Goal: Information Seeking & Learning: Learn about a topic

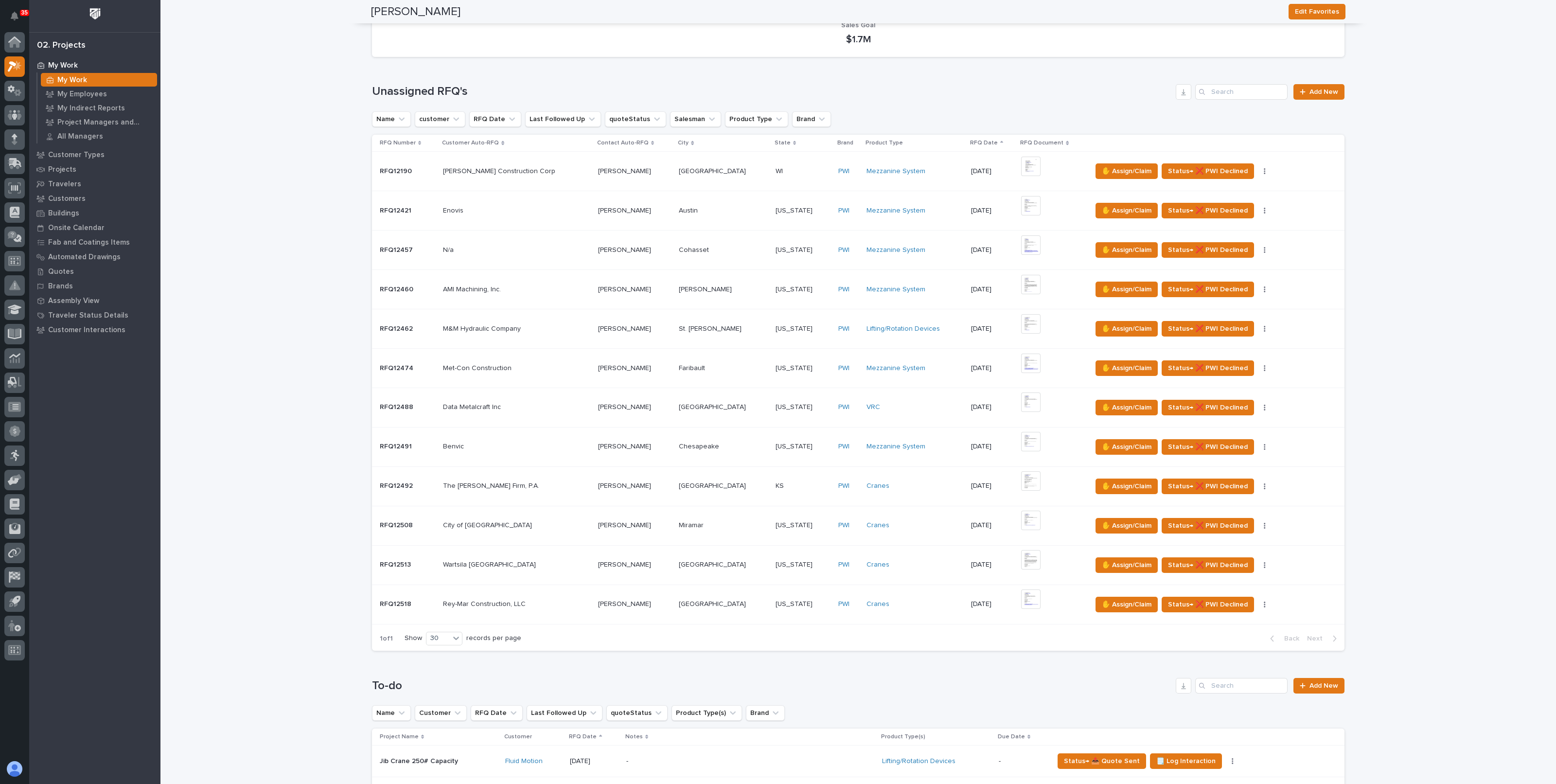
scroll to position [182, 0]
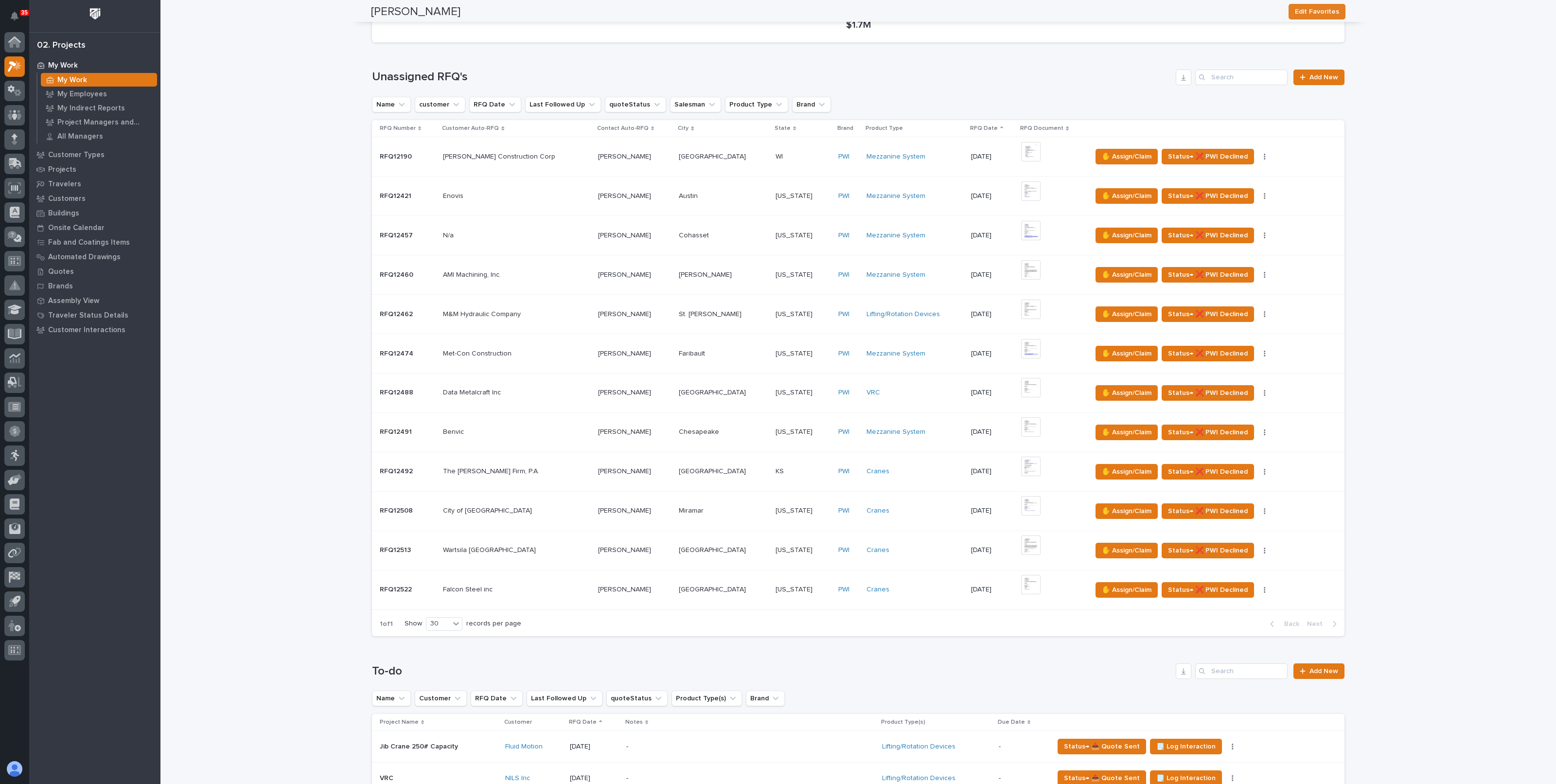
scroll to position [182, 0]
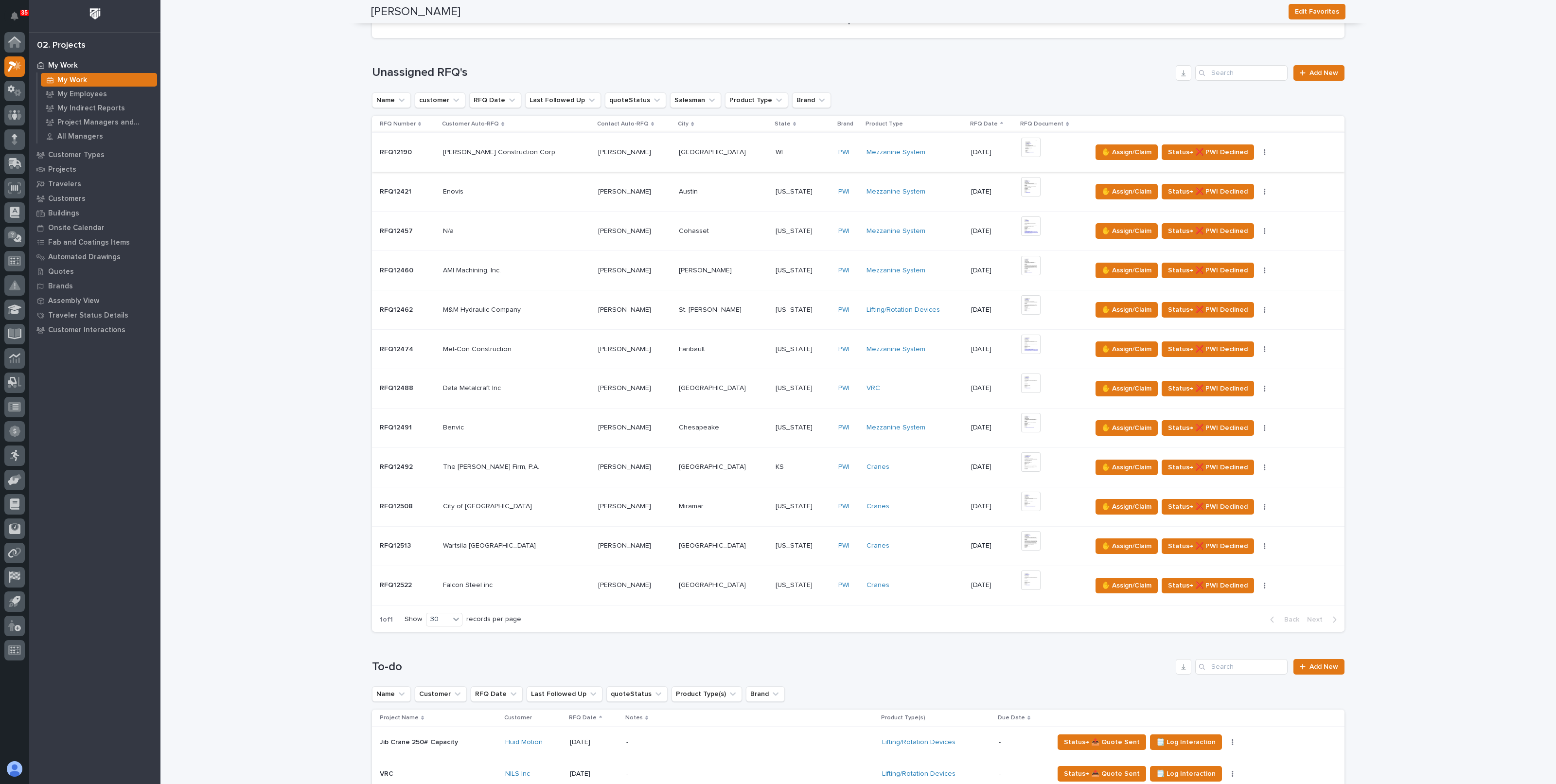
click at [1021, 144] on img at bounding box center [1030, 147] width 19 height 19
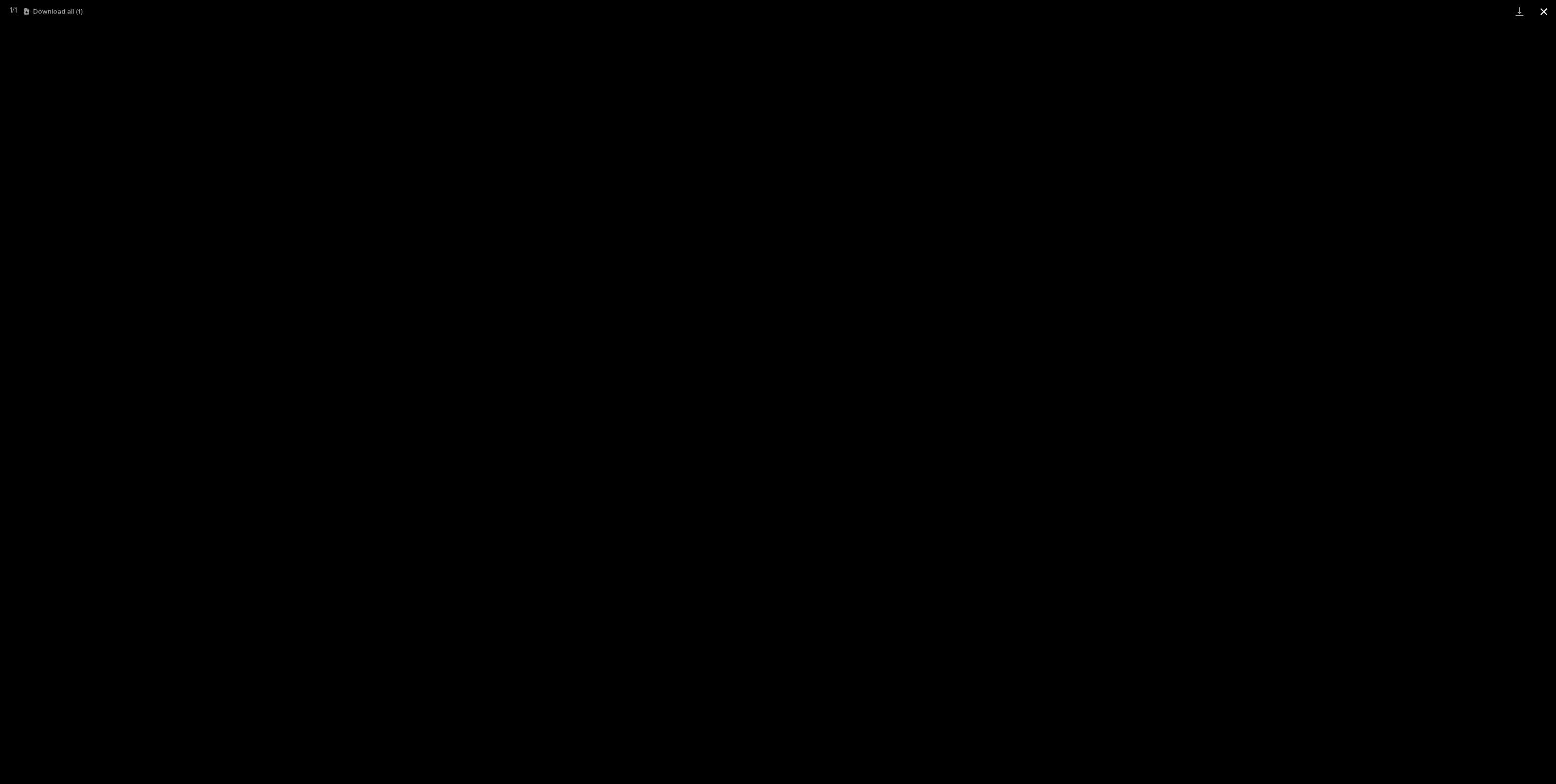
click at [1543, 10] on button "Close gallery" at bounding box center [1544, 11] width 24 height 23
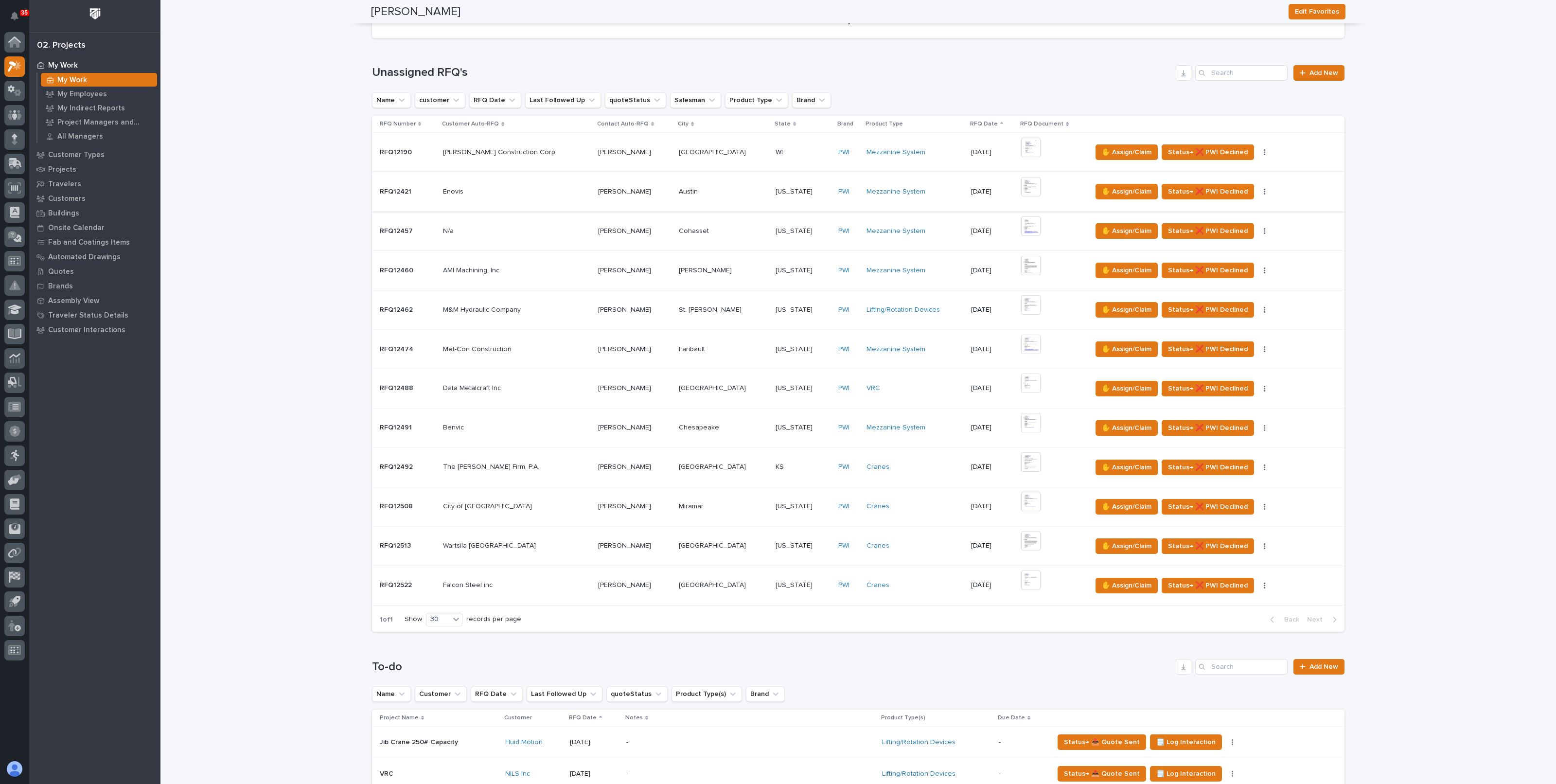
click at [1021, 185] on img at bounding box center [1030, 187] width 19 height 19
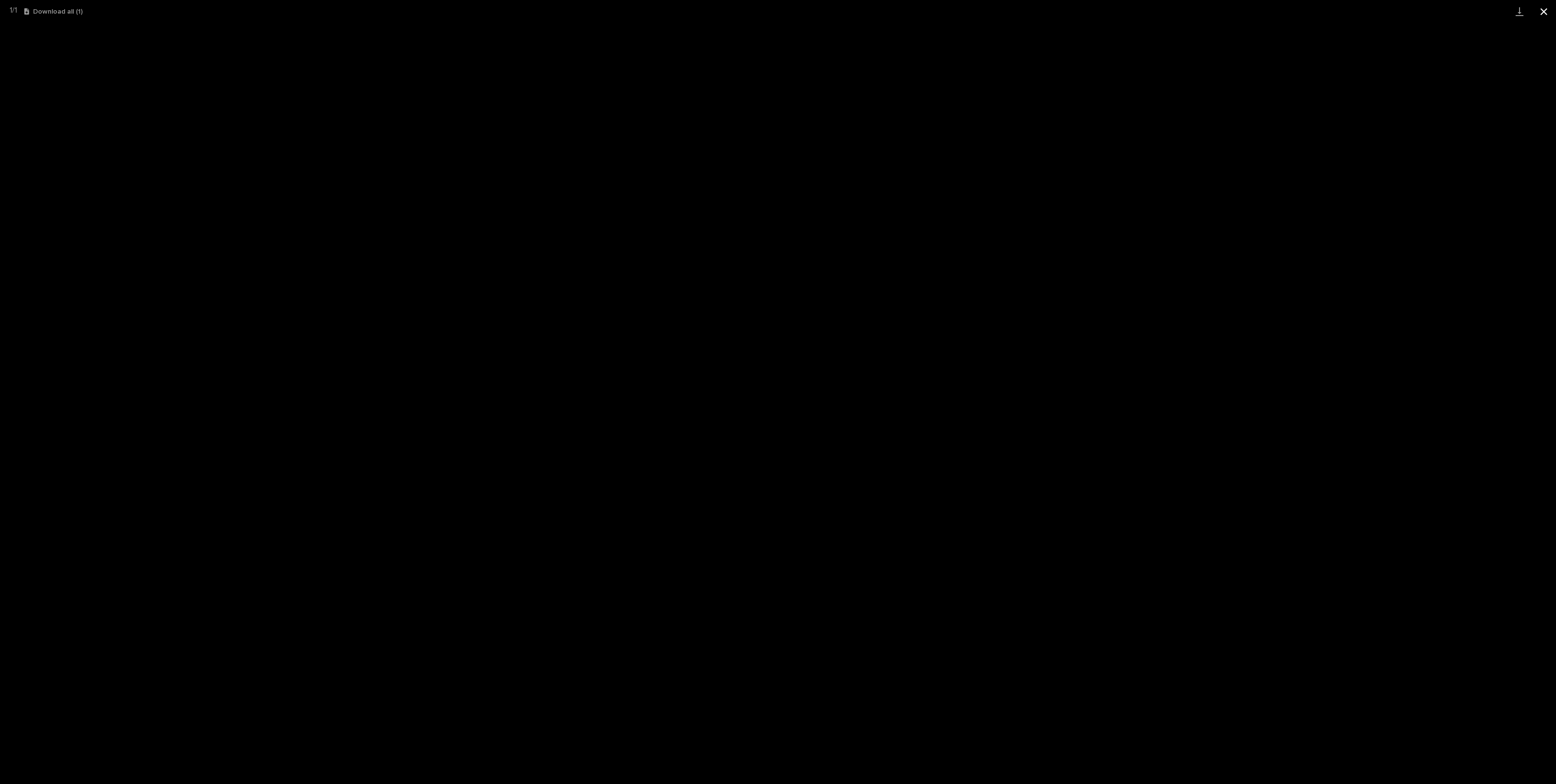
click at [1550, 13] on button "Close gallery" at bounding box center [1544, 11] width 24 height 23
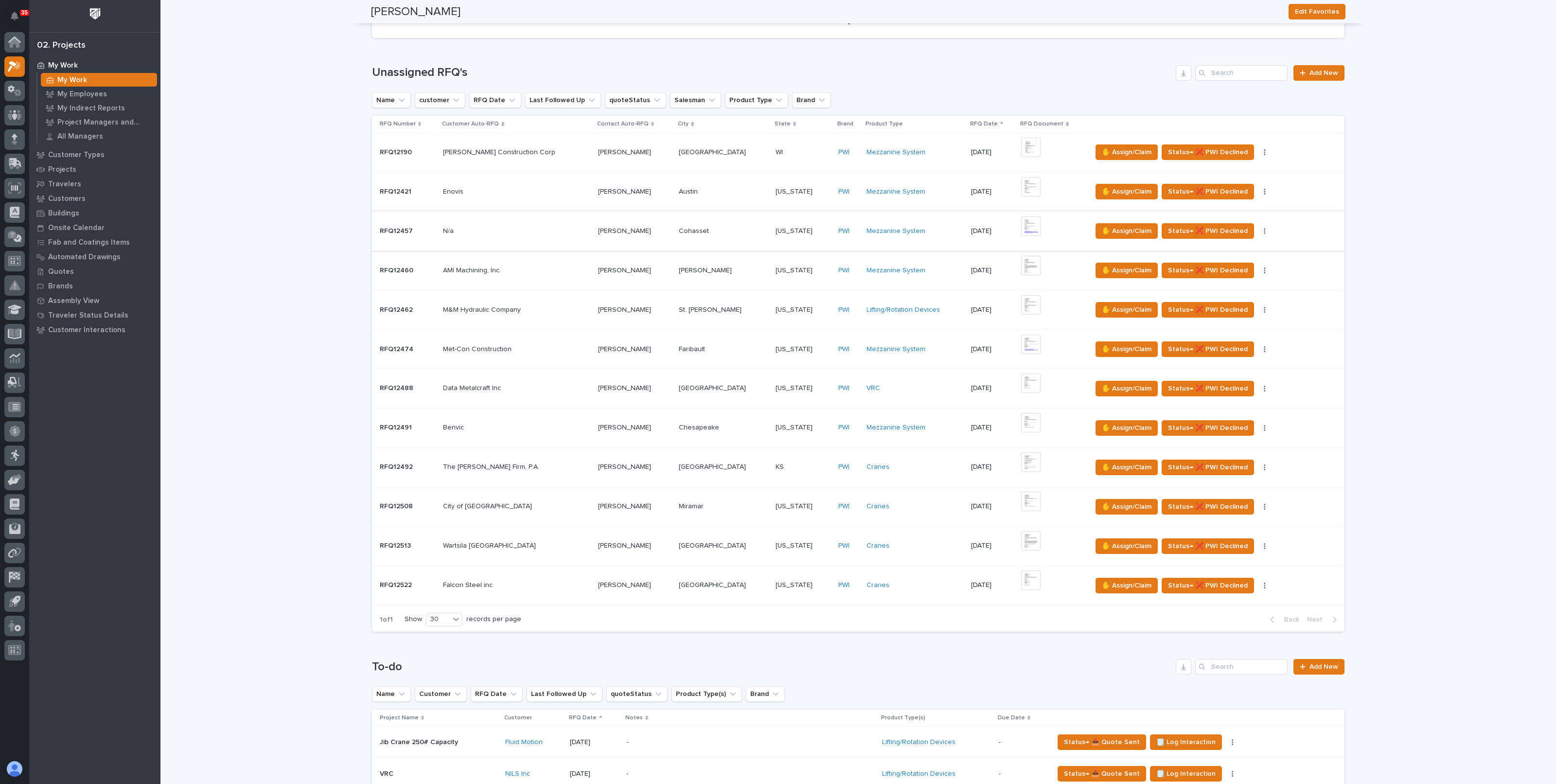
click at [1021, 222] on img at bounding box center [1030, 226] width 19 height 19
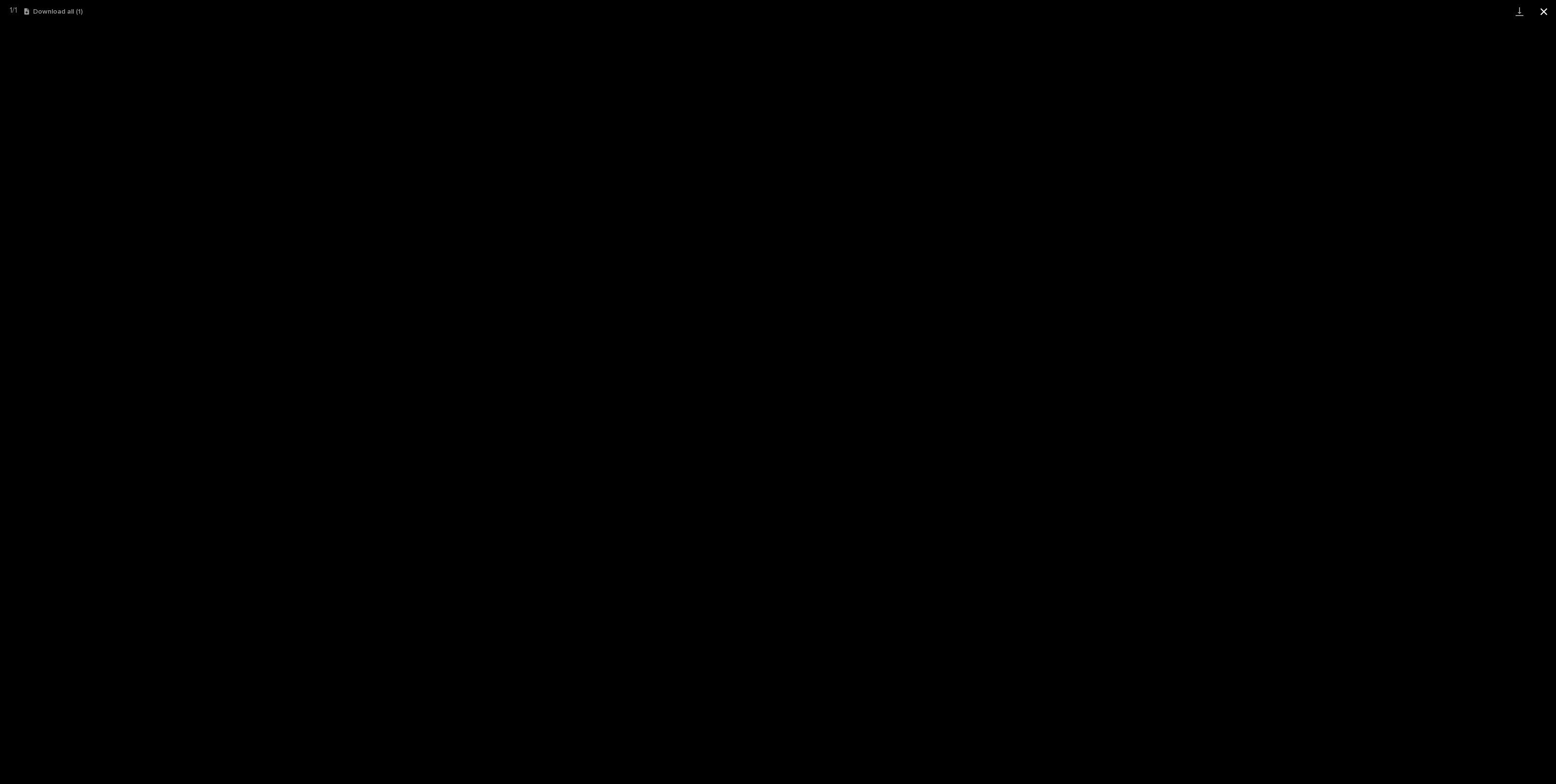
click at [1546, 11] on button "Close gallery" at bounding box center [1544, 11] width 24 height 23
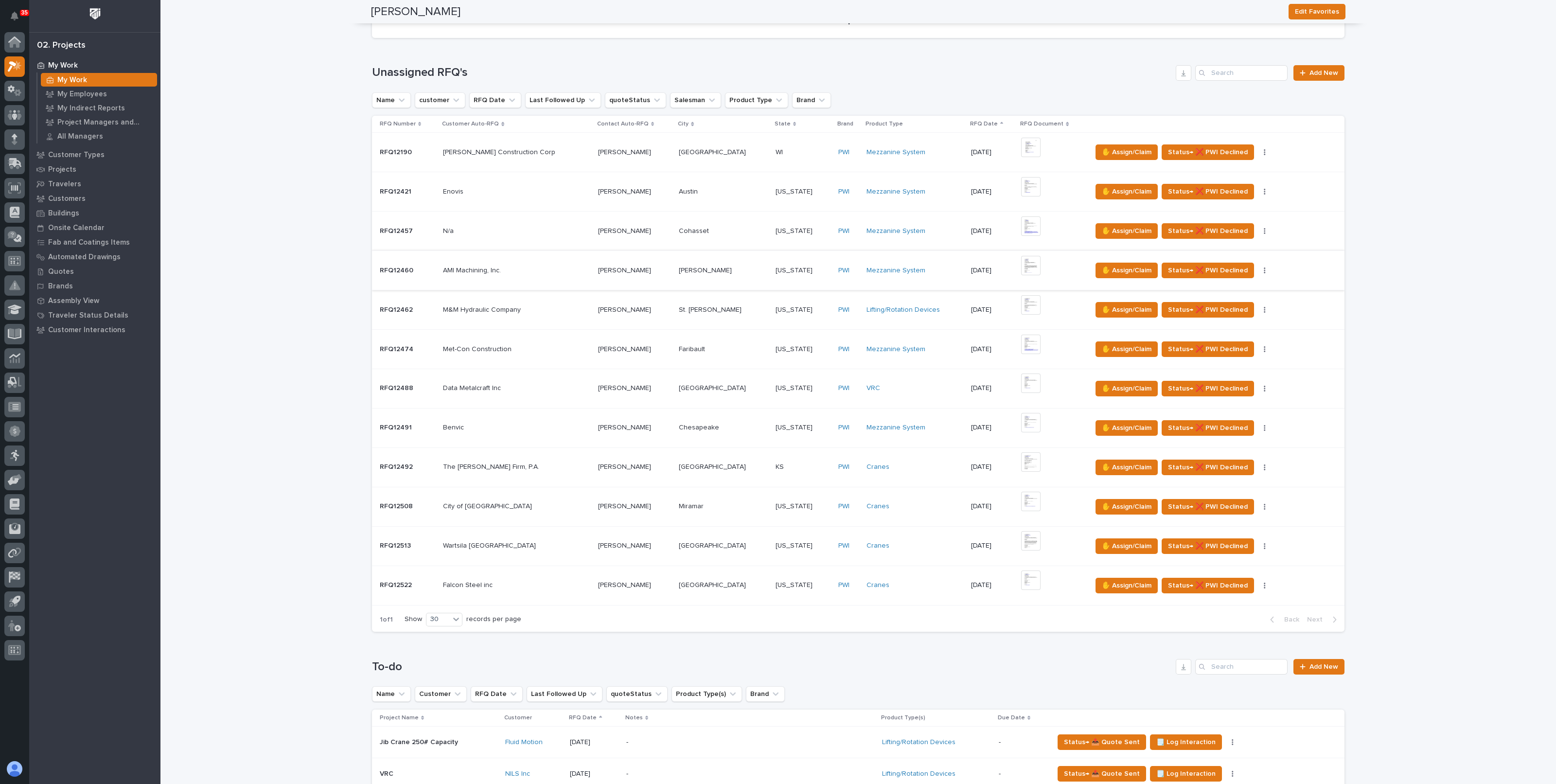
click at [1021, 262] on img at bounding box center [1030, 265] width 19 height 19
click at [1021, 263] on img at bounding box center [1030, 265] width 19 height 19
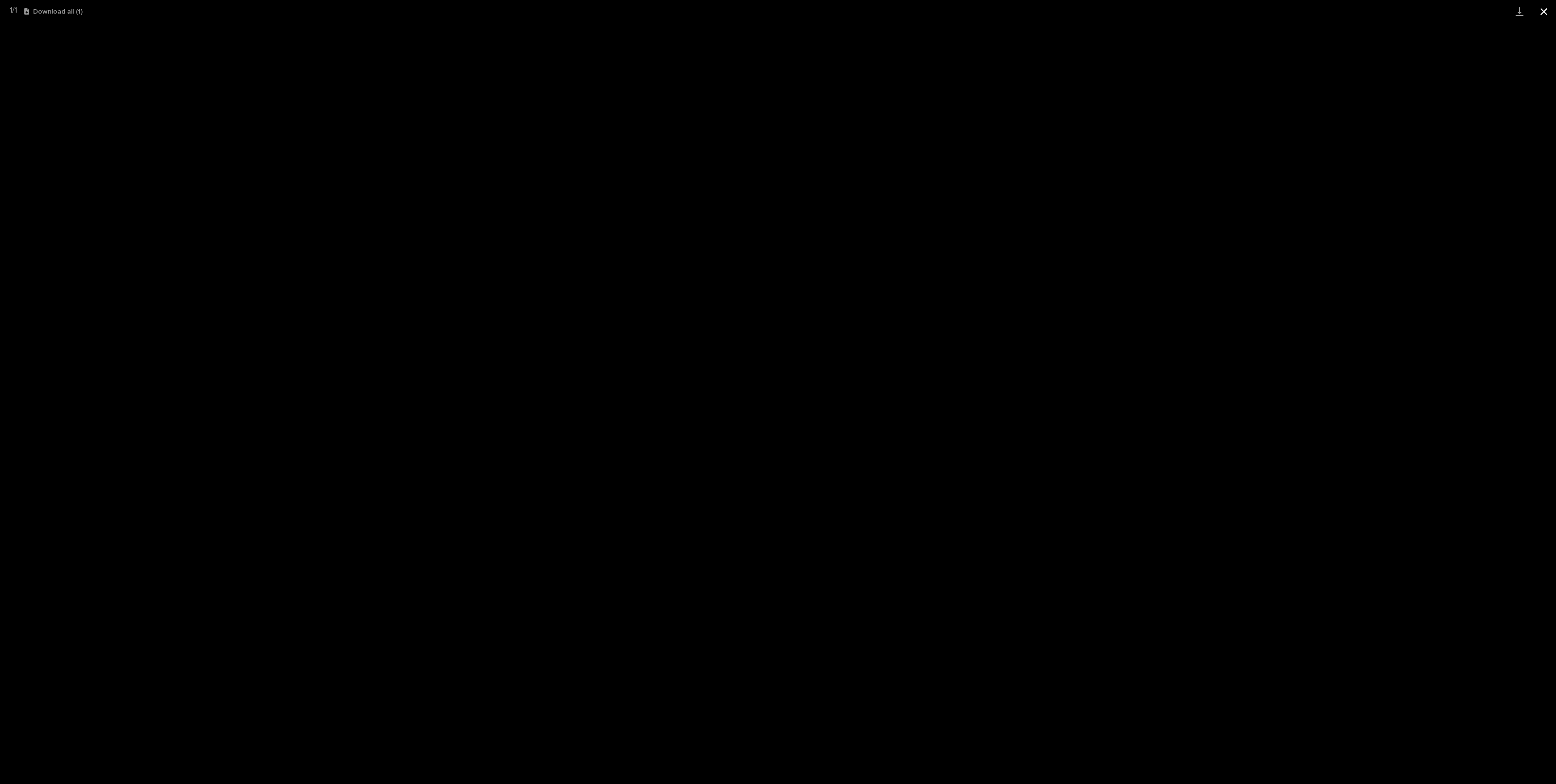
click at [1542, 14] on button "Close gallery" at bounding box center [1544, 11] width 24 height 23
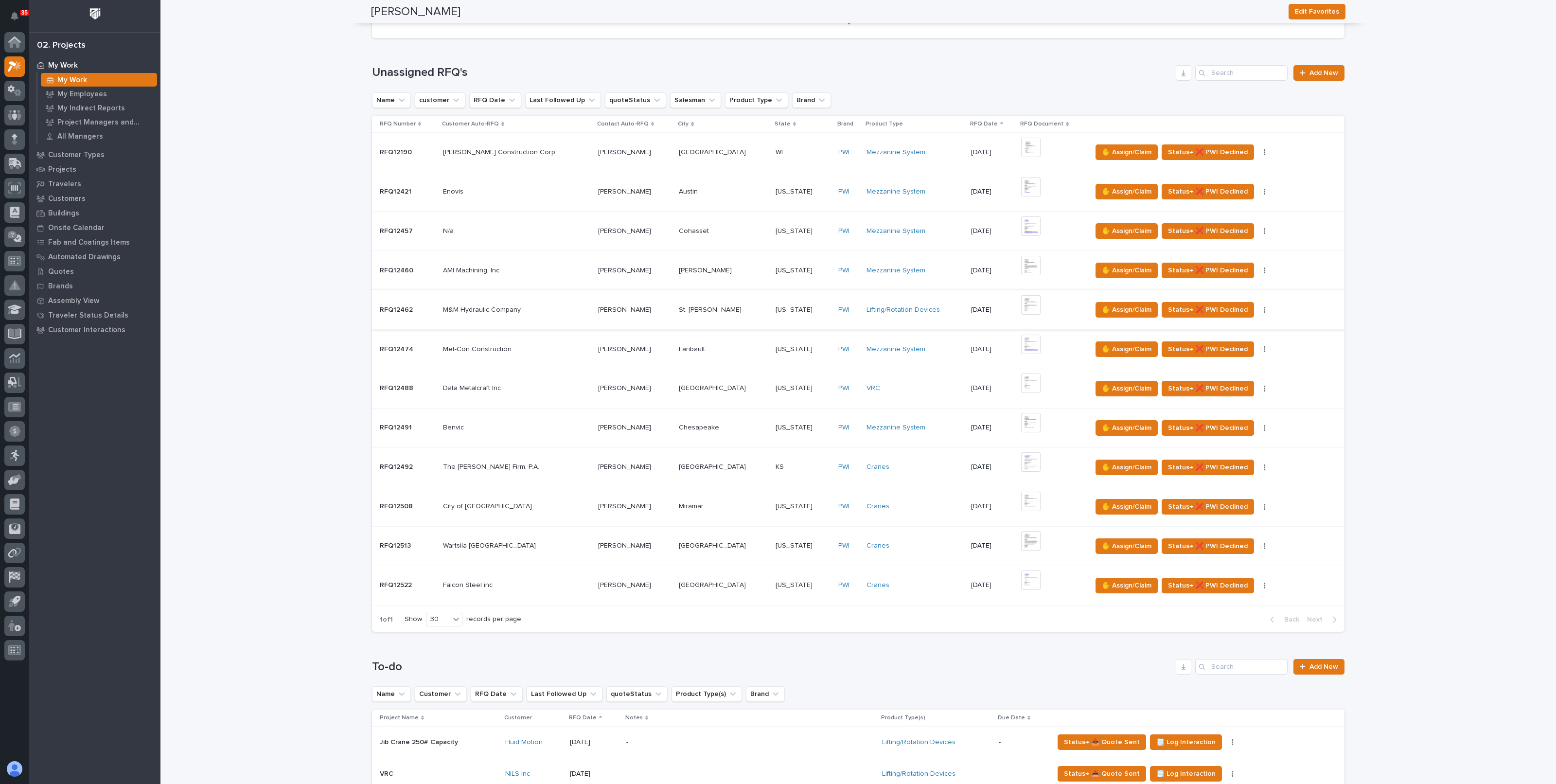
click at [1021, 304] on img at bounding box center [1030, 305] width 19 height 19
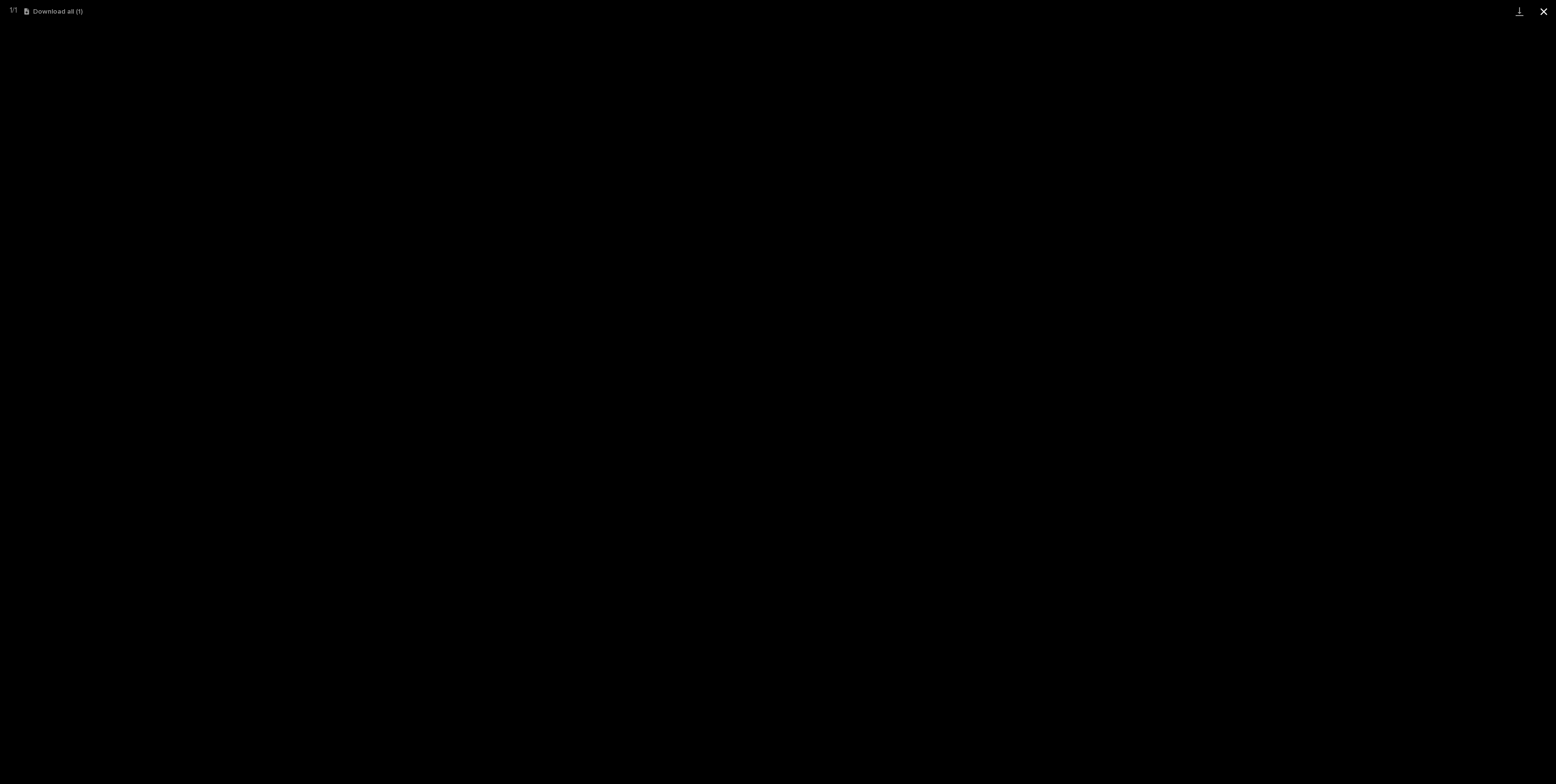
click at [1543, 15] on button "Close gallery" at bounding box center [1544, 11] width 24 height 23
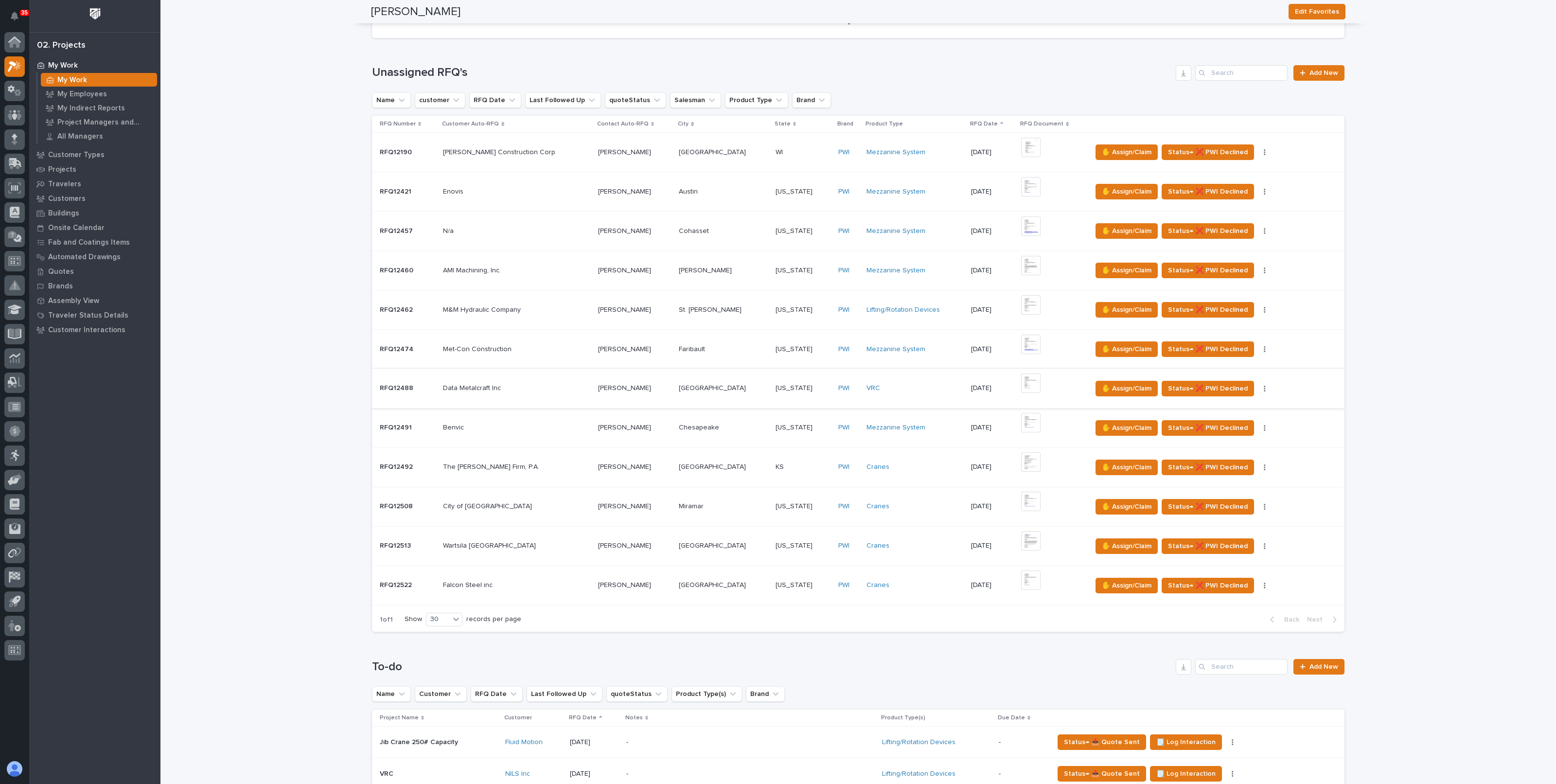
click at [1021, 386] on img at bounding box center [1030, 383] width 19 height 19
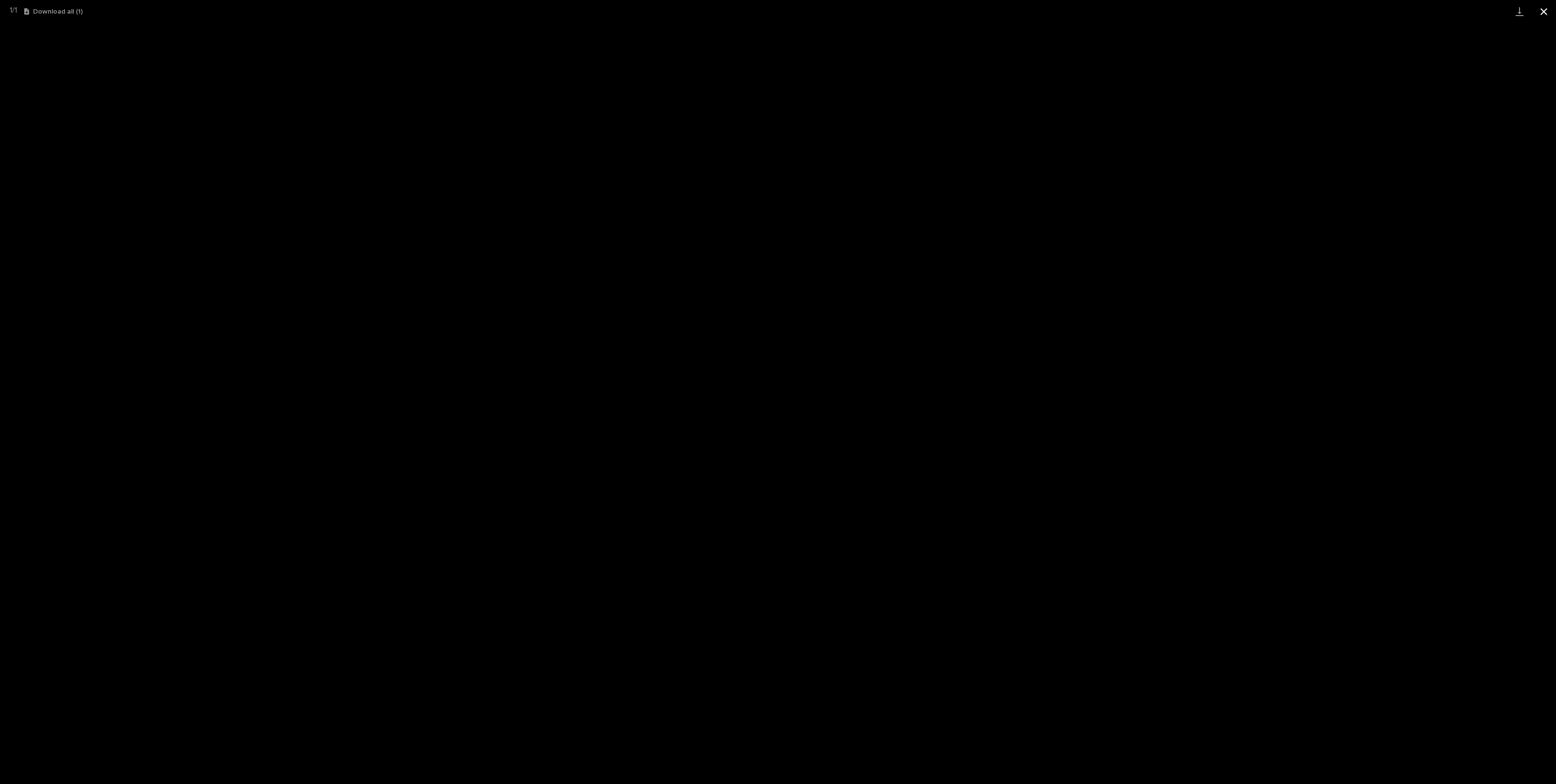
click at [1545, 13] on button "Close gallery" at bounding box center [1544, 11] width 24 height 23
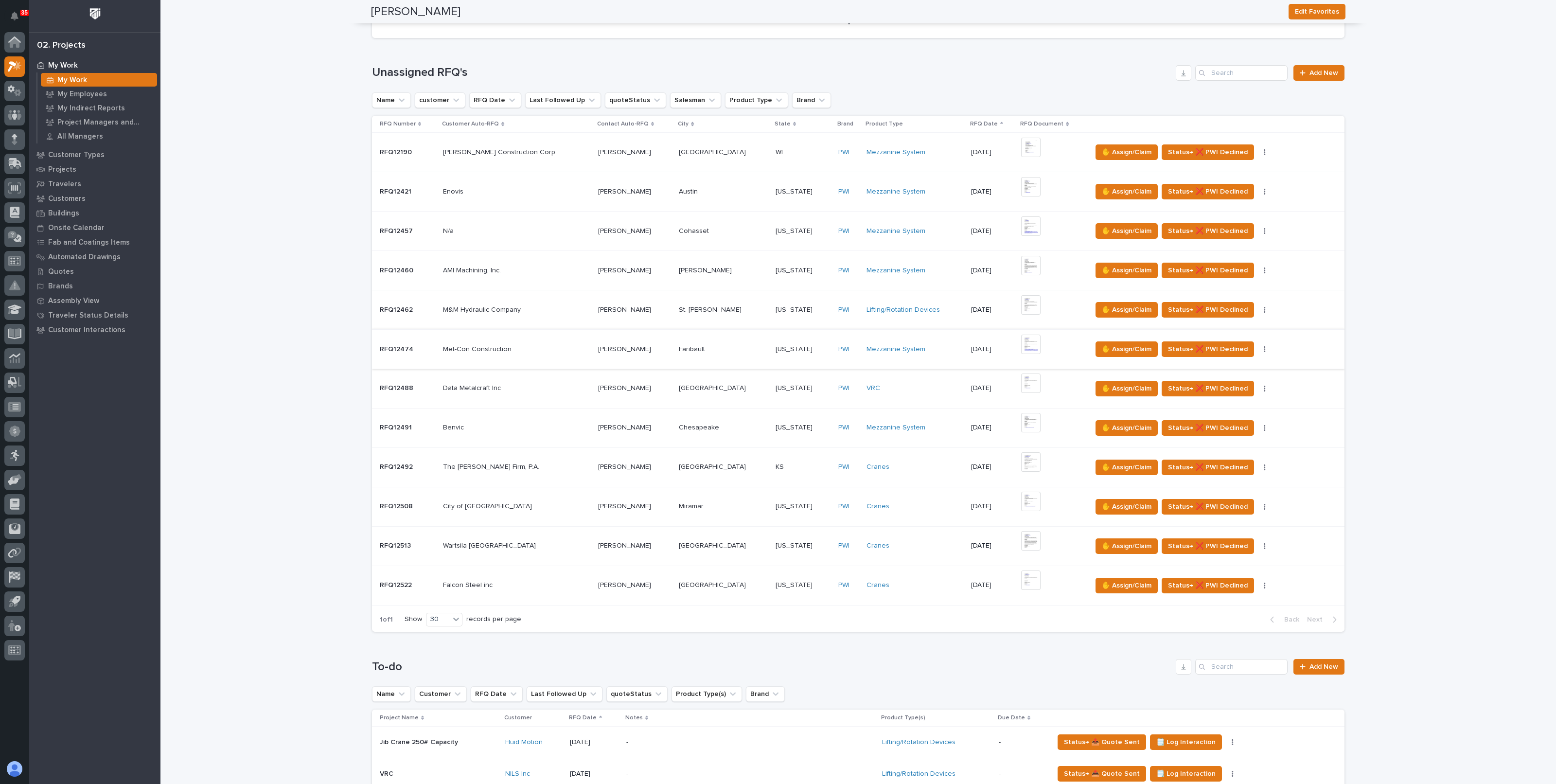
click at [1021, 339] on img at bounding box center [1030, 344] width 19 height 19
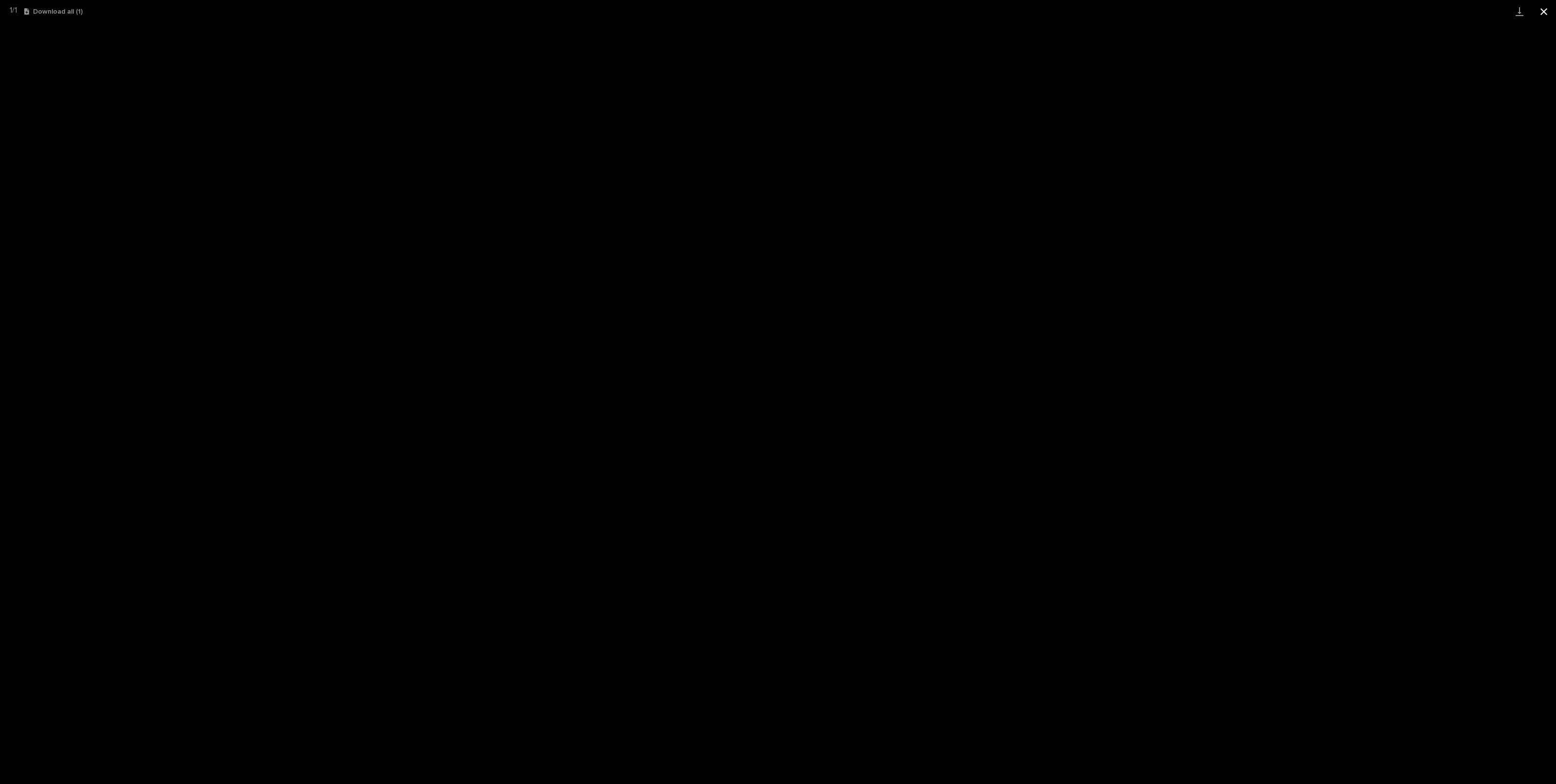
click at [1546, 14] on button "Close gallery" at bounding box center [1544, 11] width 24 height 23
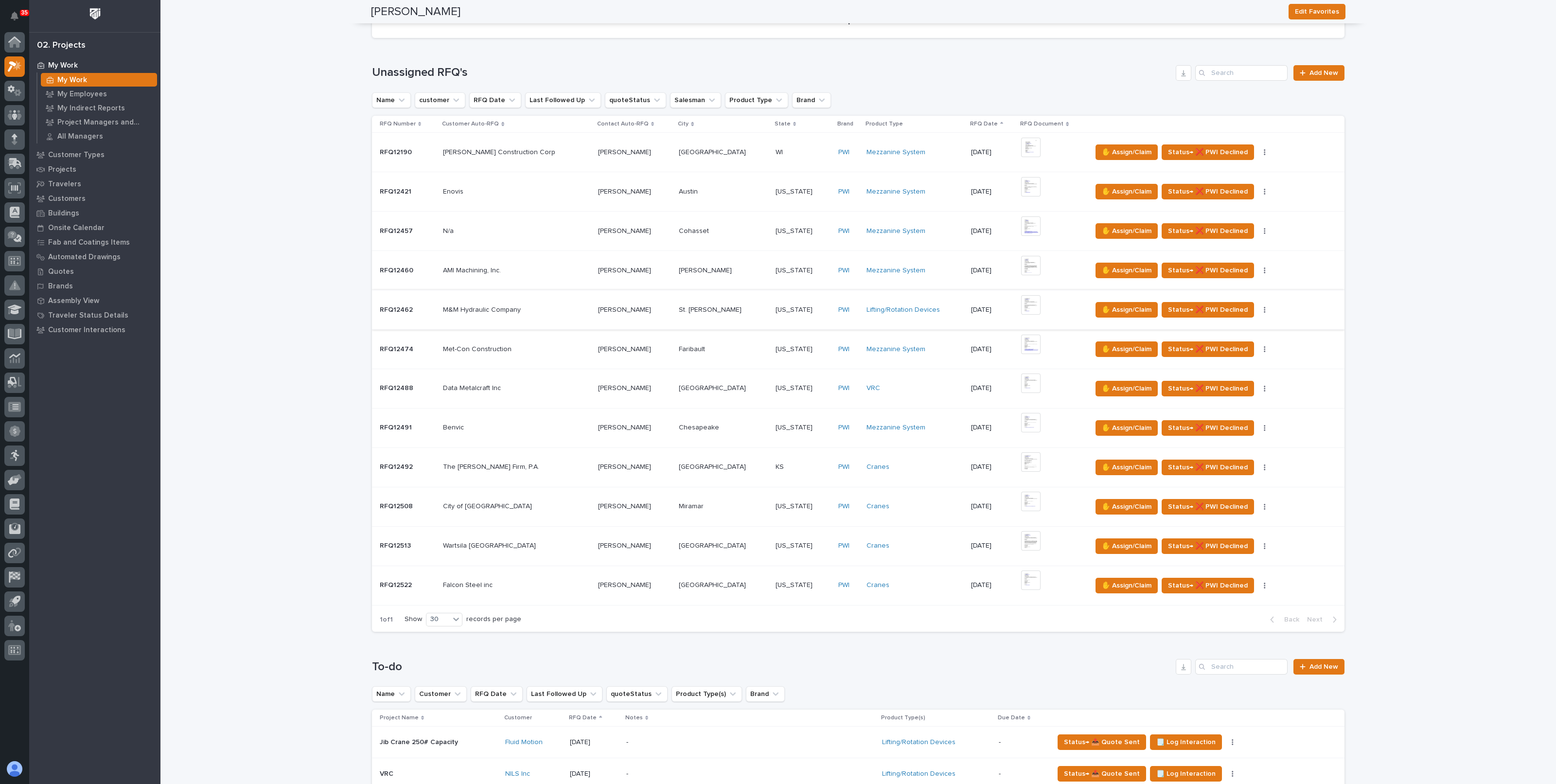
click at [1024, 306] on img at bounding box center [1030, 305] width 19 height 19
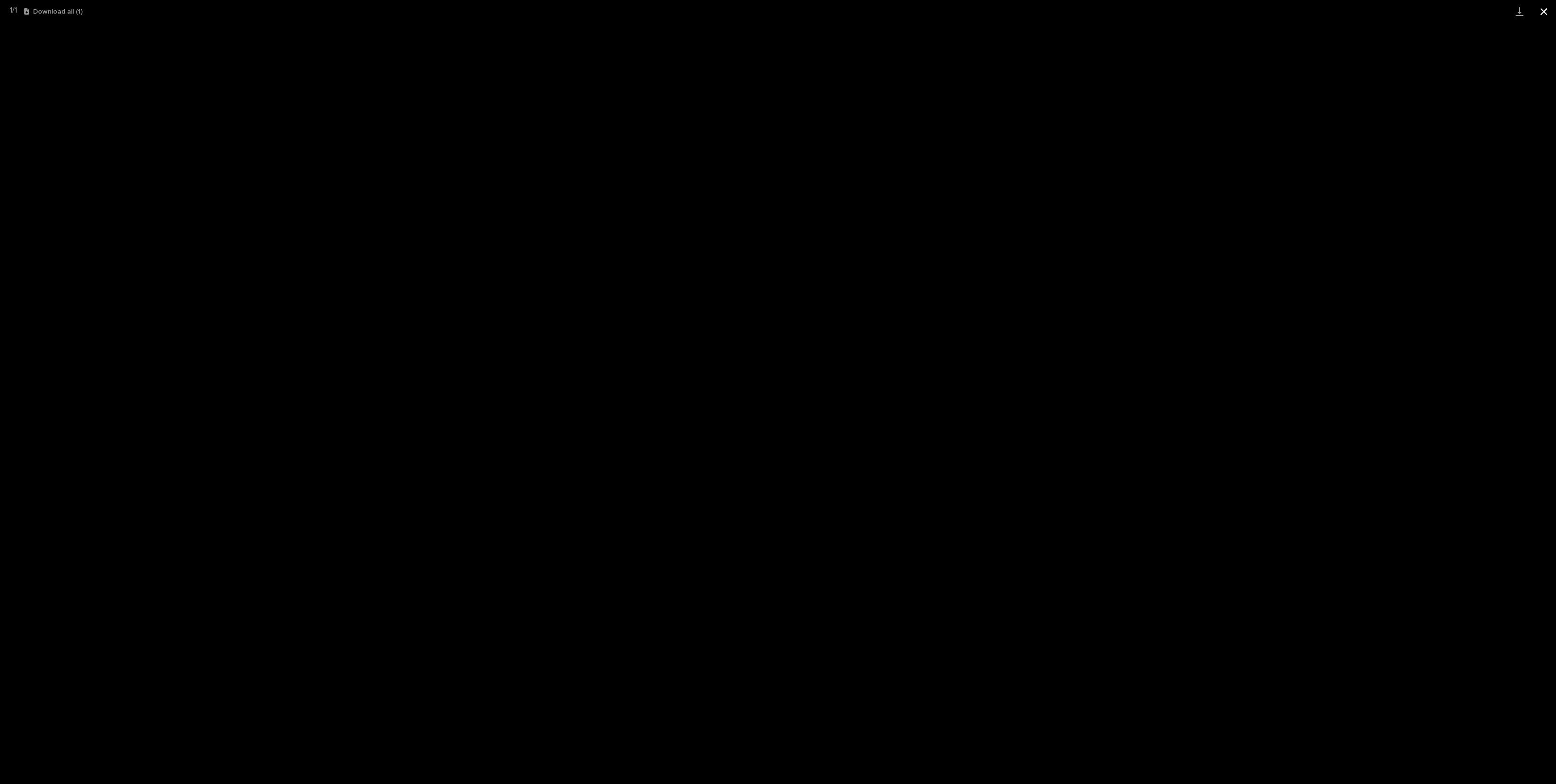
click at [1545, 16] on button "Close gallery" at bounding box center [1544, 11] width 24 height 23
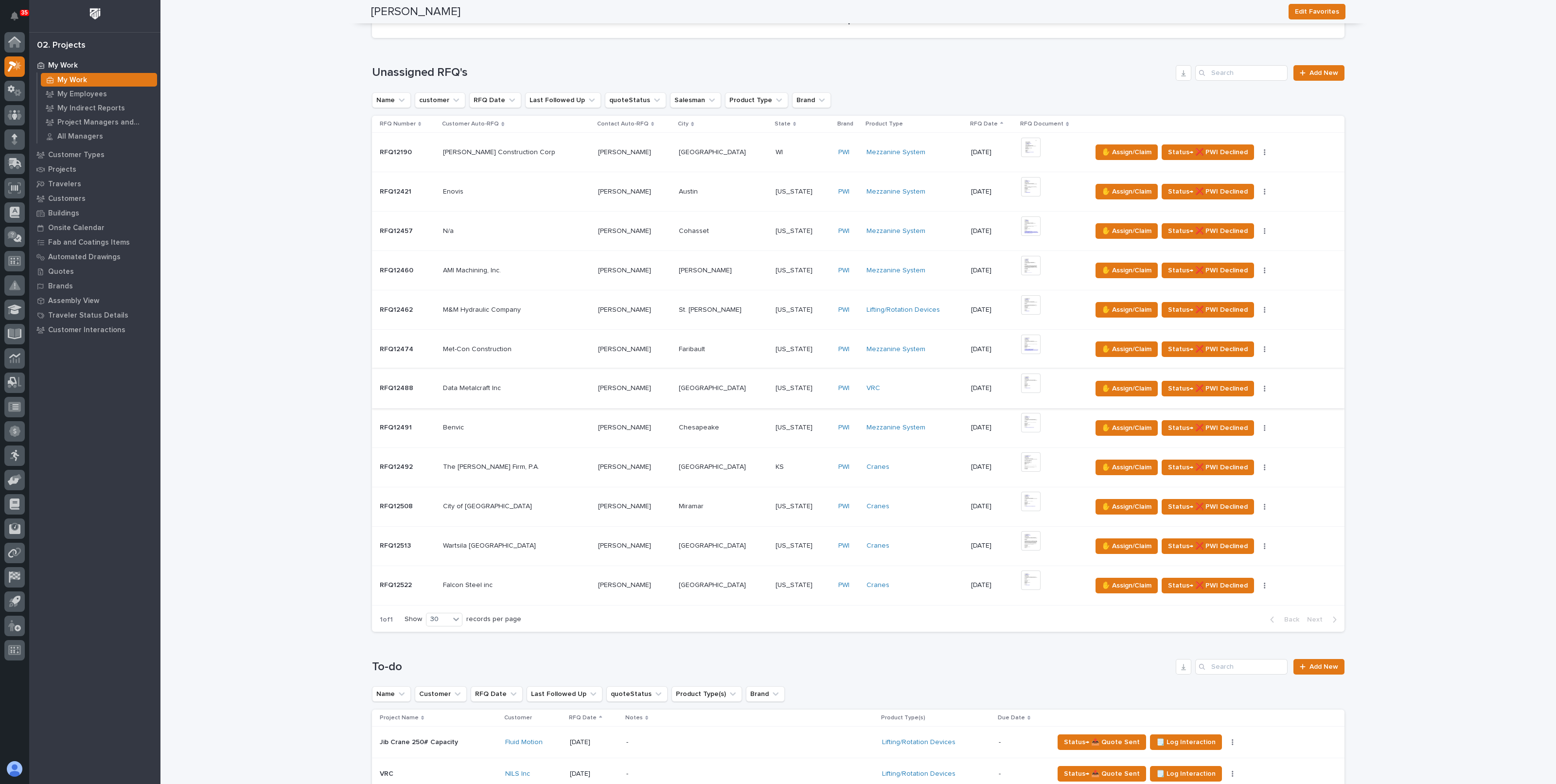
click at [1021, 380] on img at bounding box center [1030, 383] width 19 height 19
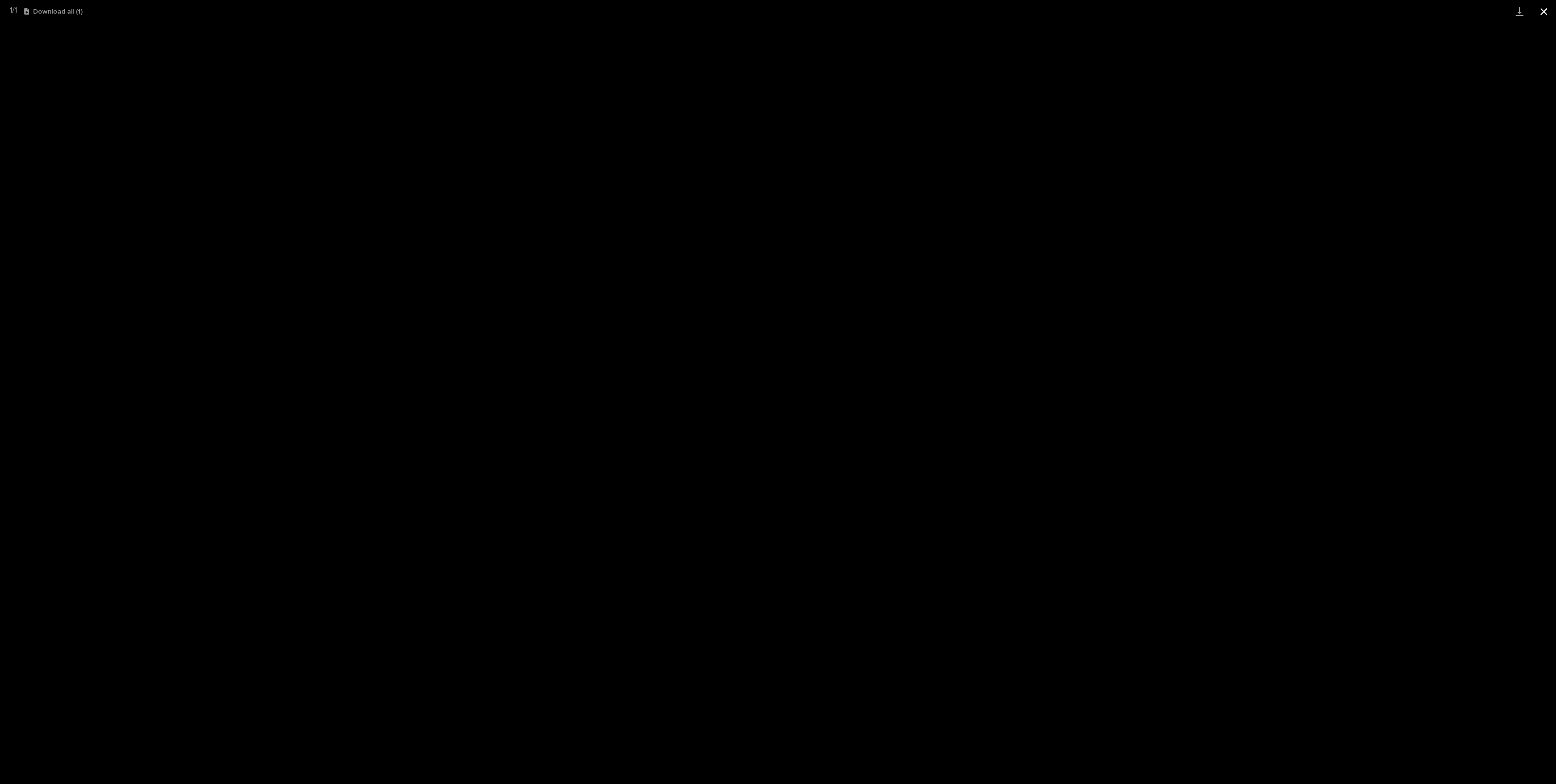
click at [1554, 4] on button "Close gallery" at bounding box center [1544, 11] width 24 height 23
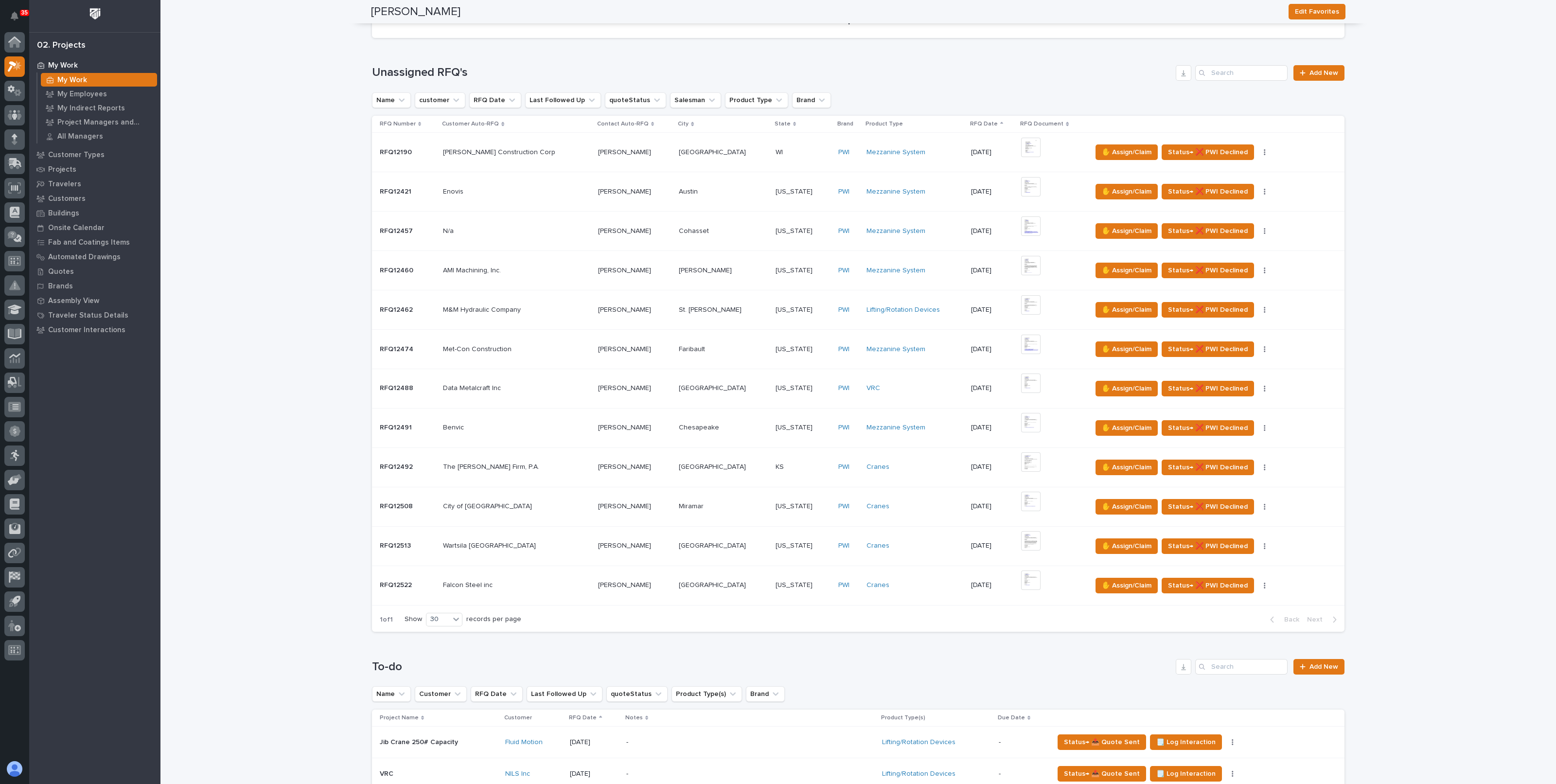
click at [511, 388] on p at bounding box center [516, 388] width 147 height 8
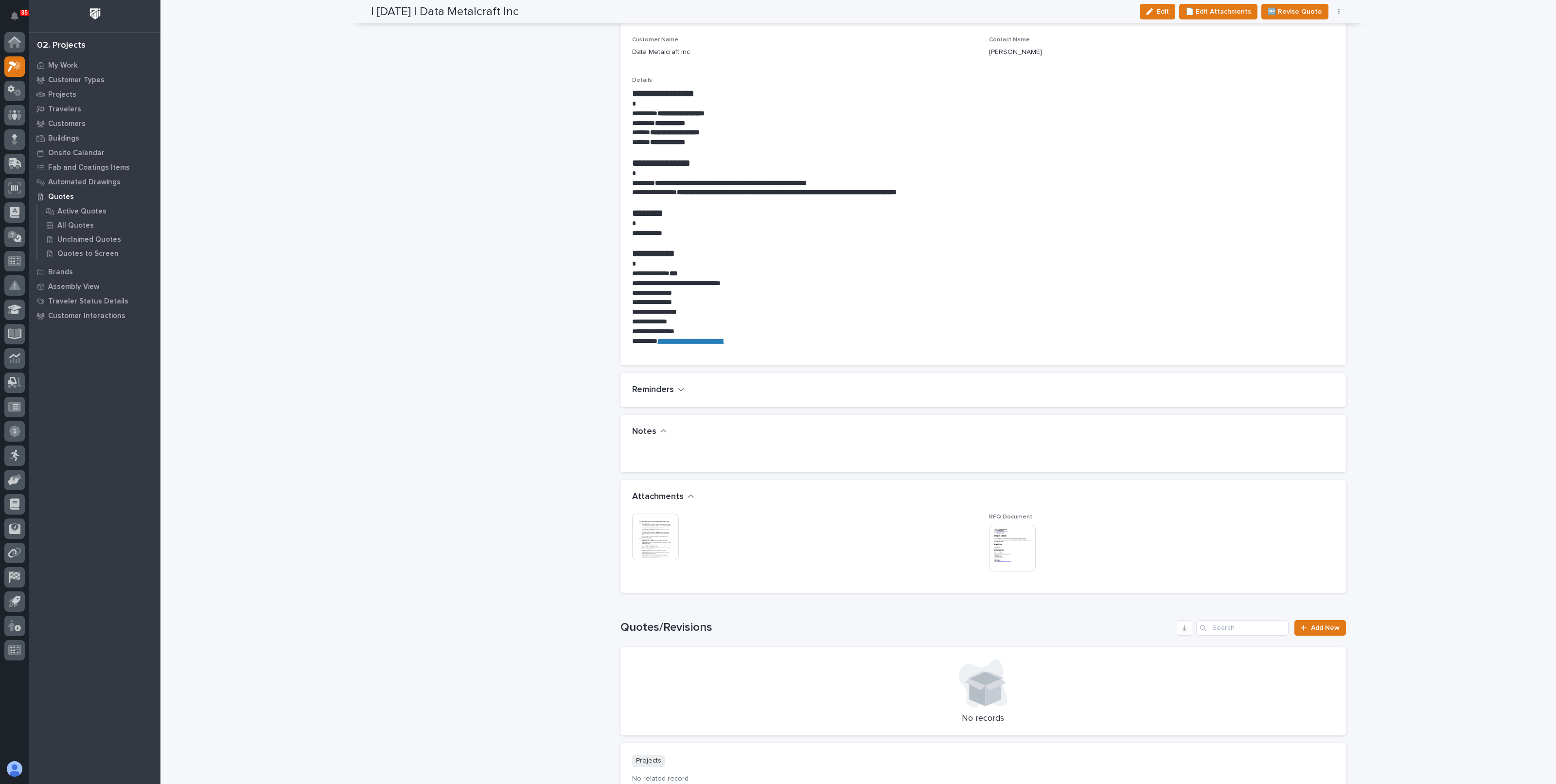
scroll to position [730, 0]
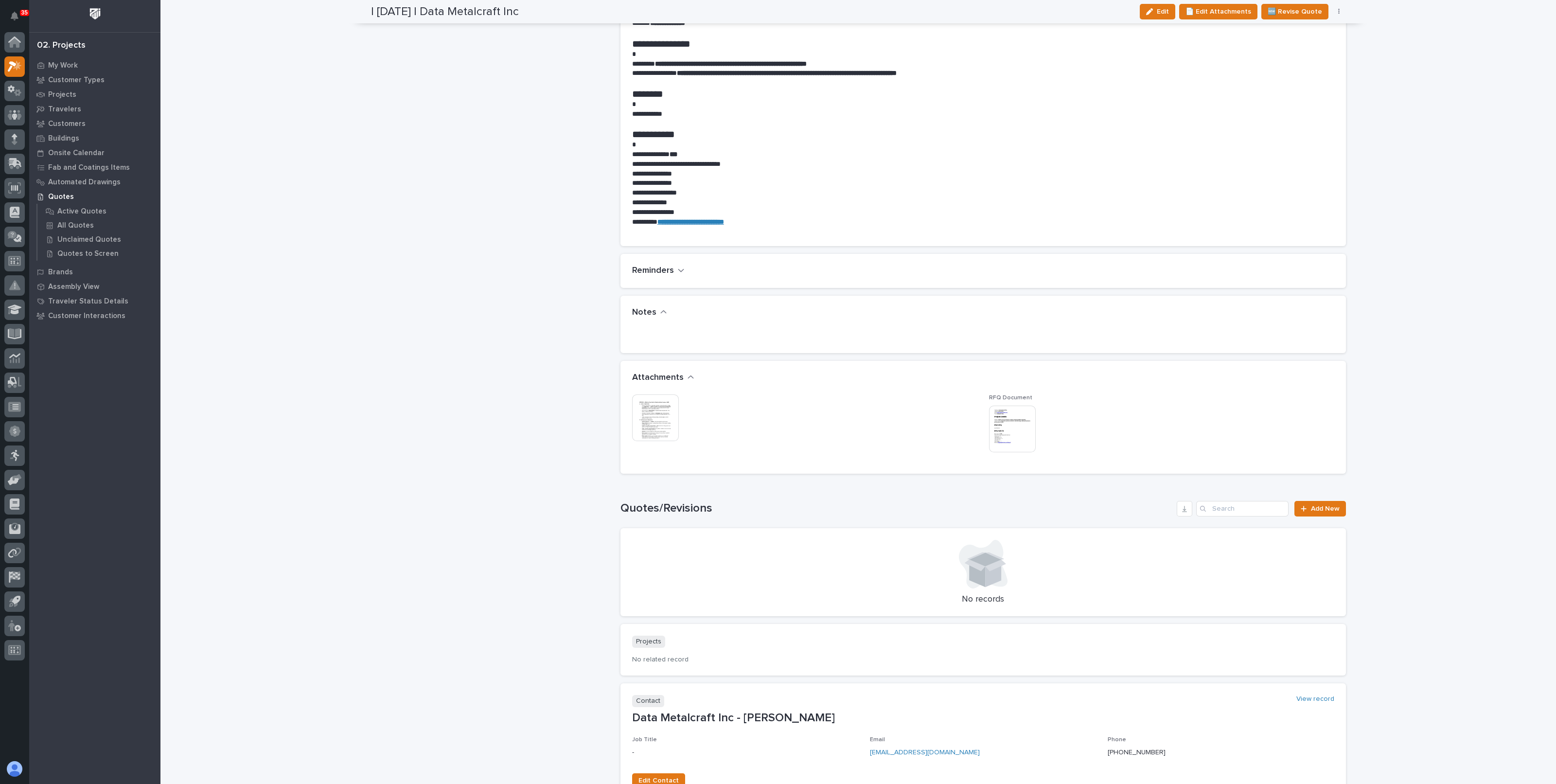
click at [662, 408] on img at bounding box center [655, 417] width 47 height 47
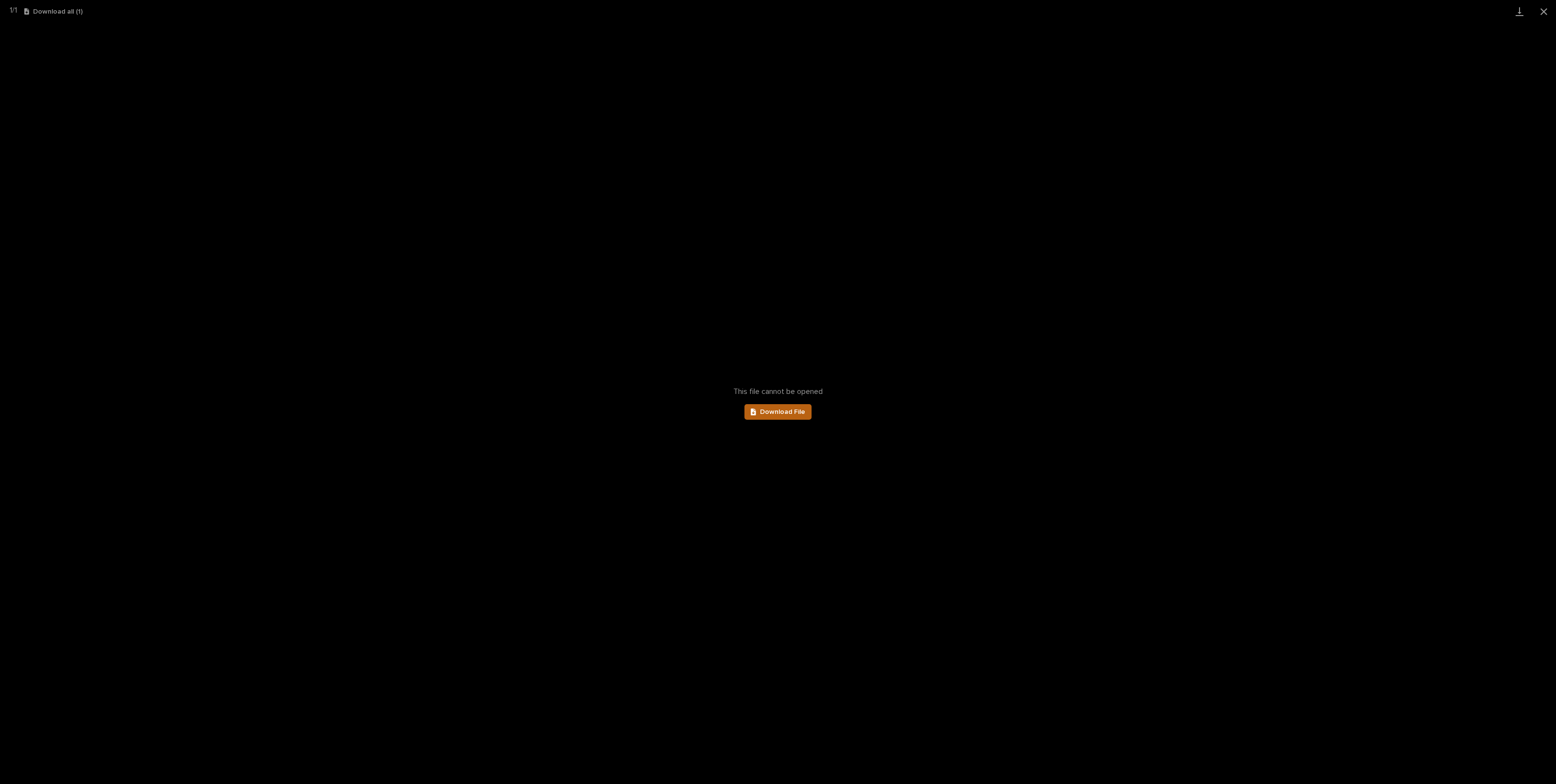
click at [786, 415] on span "Download File" at bounding box center [782, 411] width 45 height 7
click at [1546, 11] on button "Close gallery" at bounding box center [1544, 11] width 24 height 23
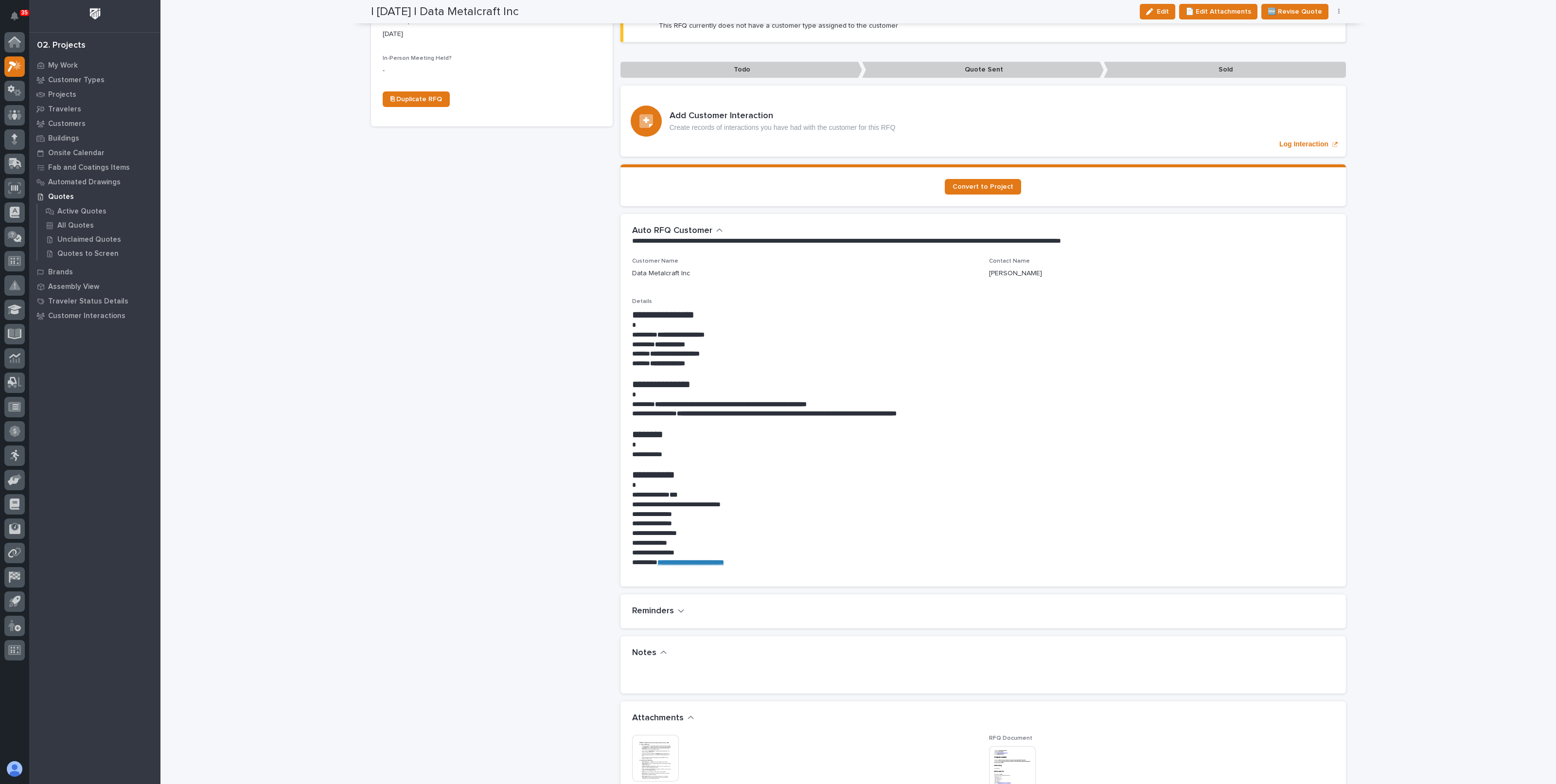
scroll to position [388, 0]
drag, startPoint x: 660, startPoint y: 318, endPoint x: 727, endPoint y: 318, distance: 67.0
click at [727, 330] on p "**********" at bounding box center [983, 335] width 702 height 10
copy strong "**********"
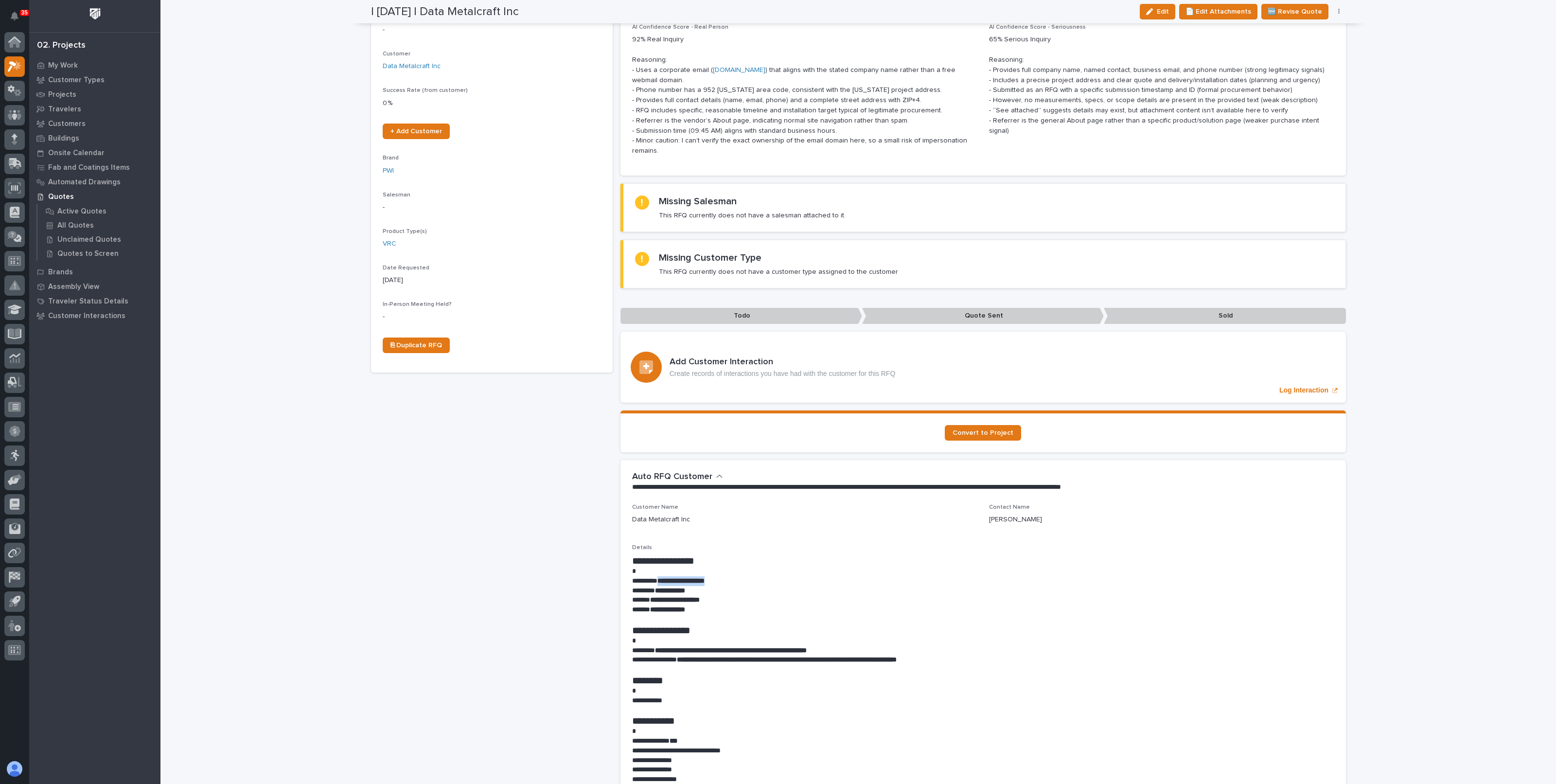
scroll to position [0, 0]
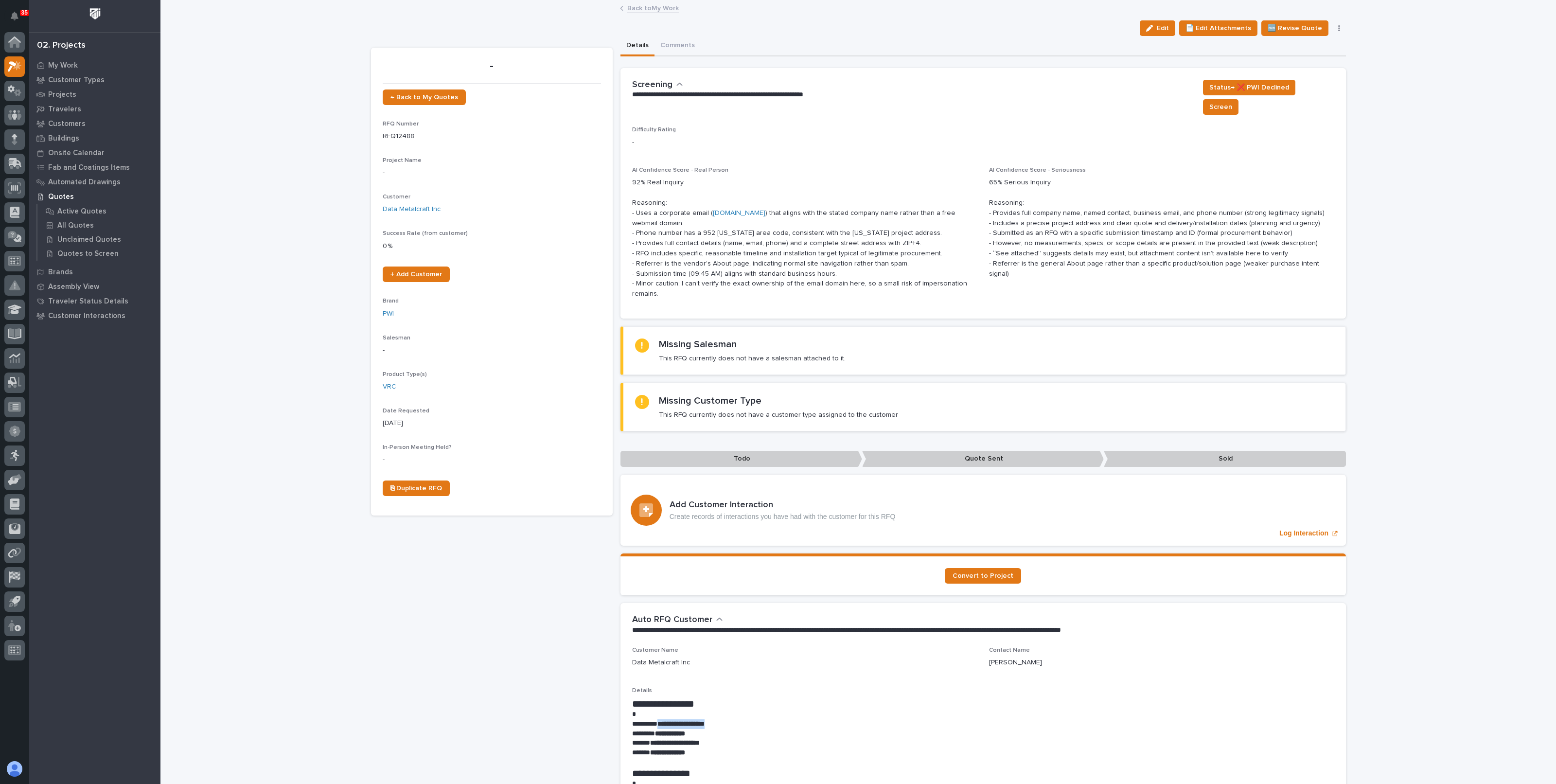
click at [651, 8] on link "Back to My Work" at bounding box center [652, 7] width 51 height 11
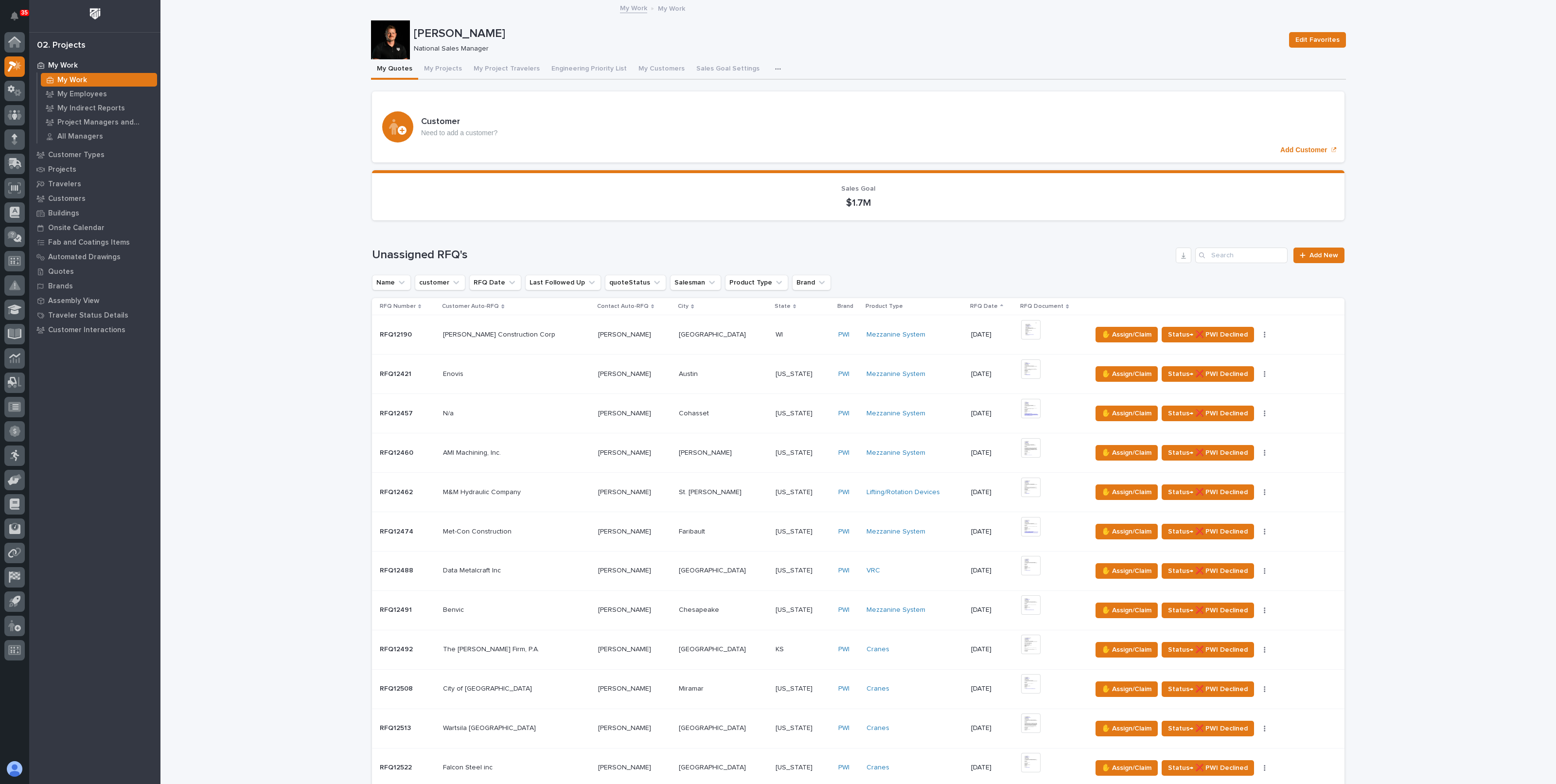
click at [298, 278] on div "Loading... Saving… Loading... Saving… Tyler Hartsough Edit Favorites Tyler Hart…" at bounding box center [858, 713] width 1395 height 1425
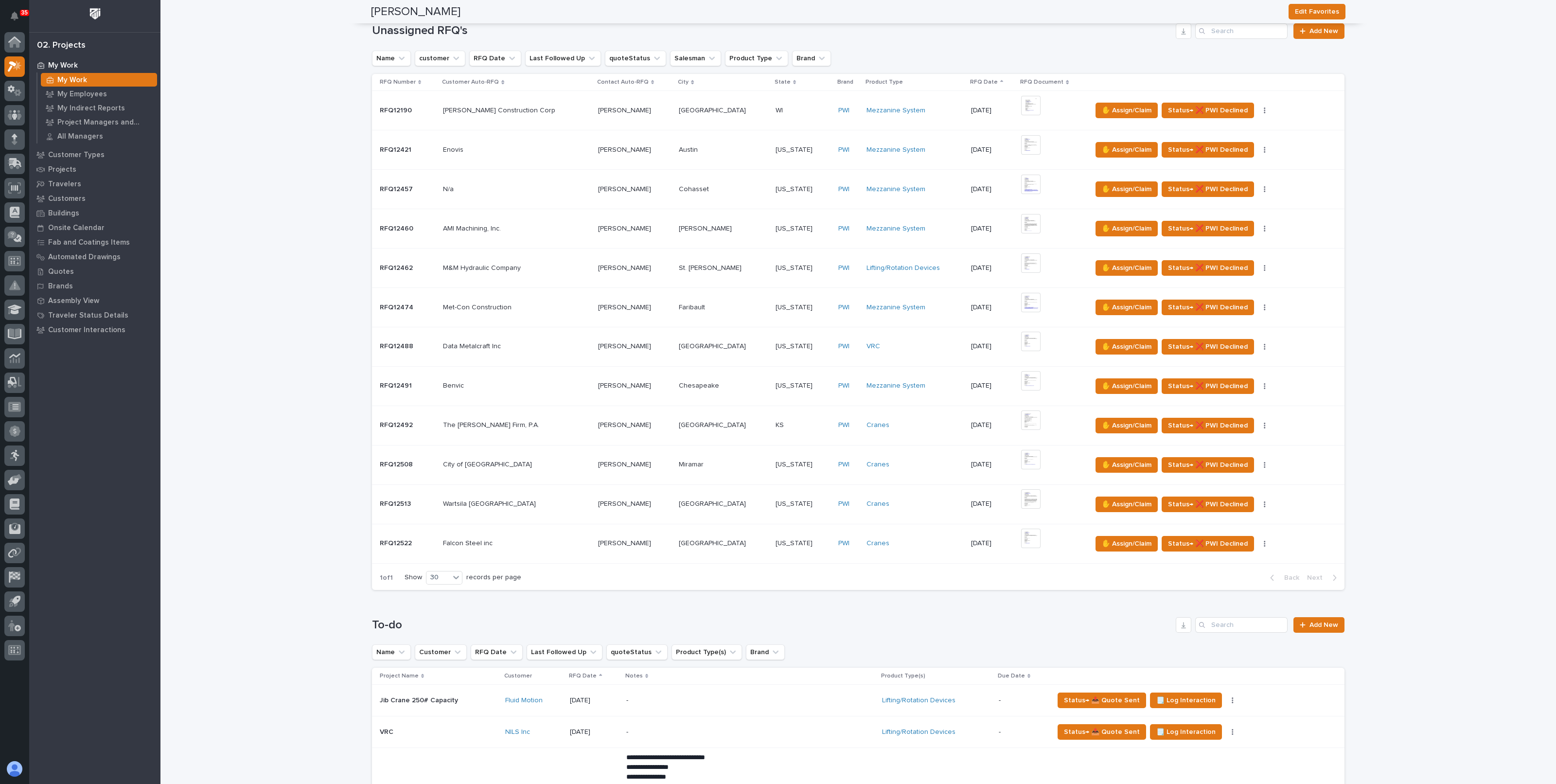
scroll to position [243, 0]
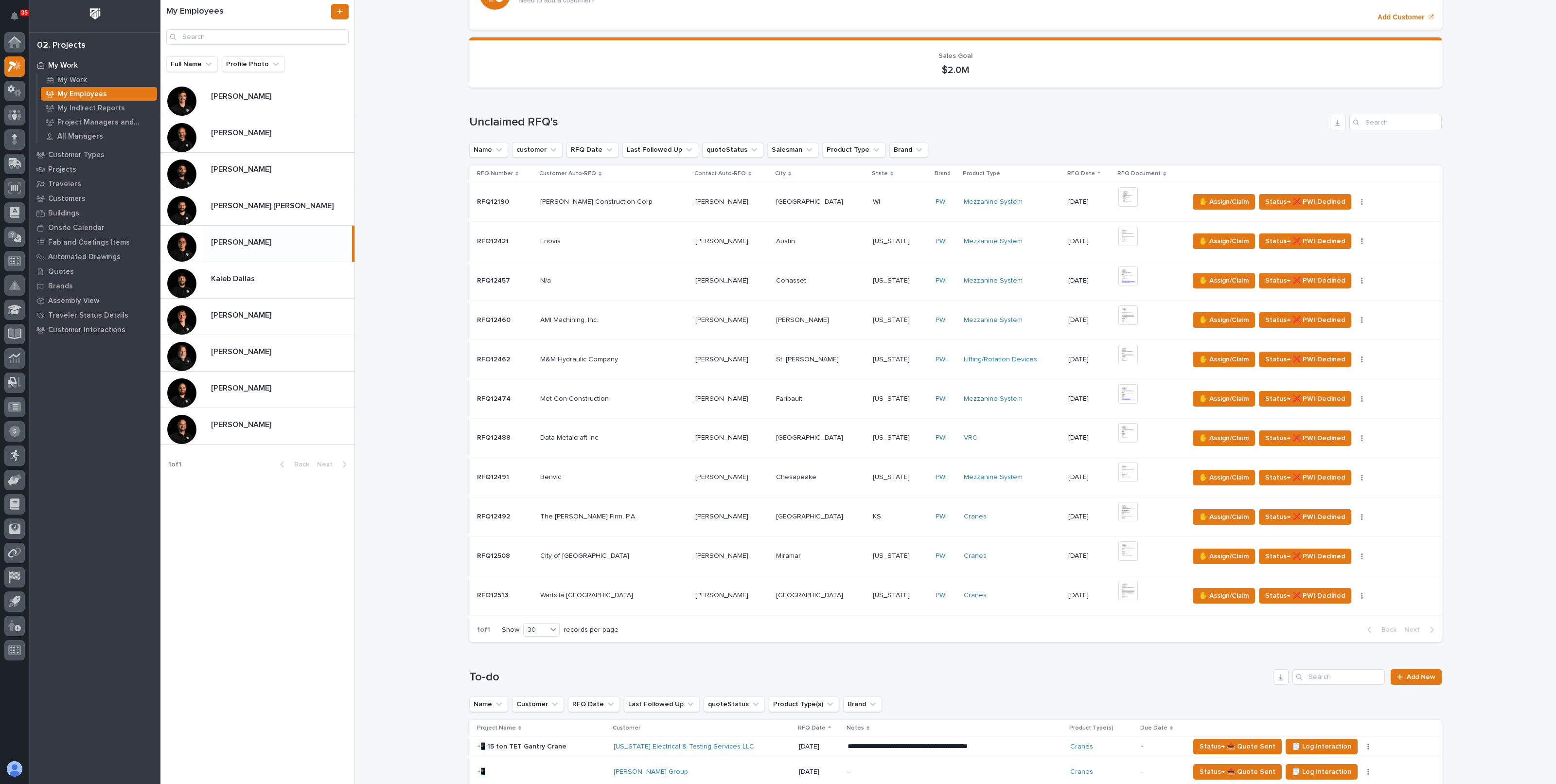
scroll to position [243, 0]
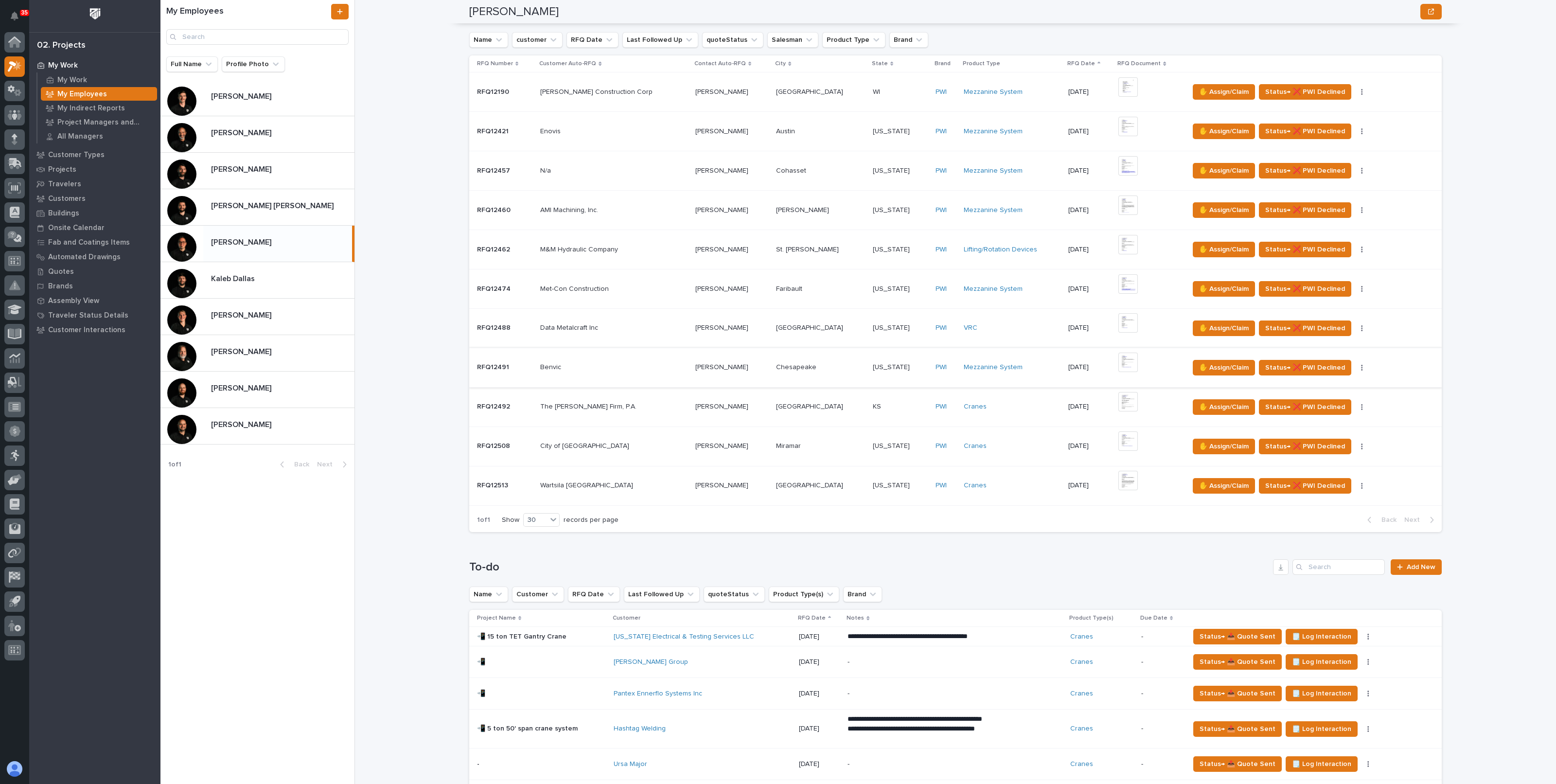
click at [1119, 361] on img at bounding box center [1128, 362] width 19 height 19
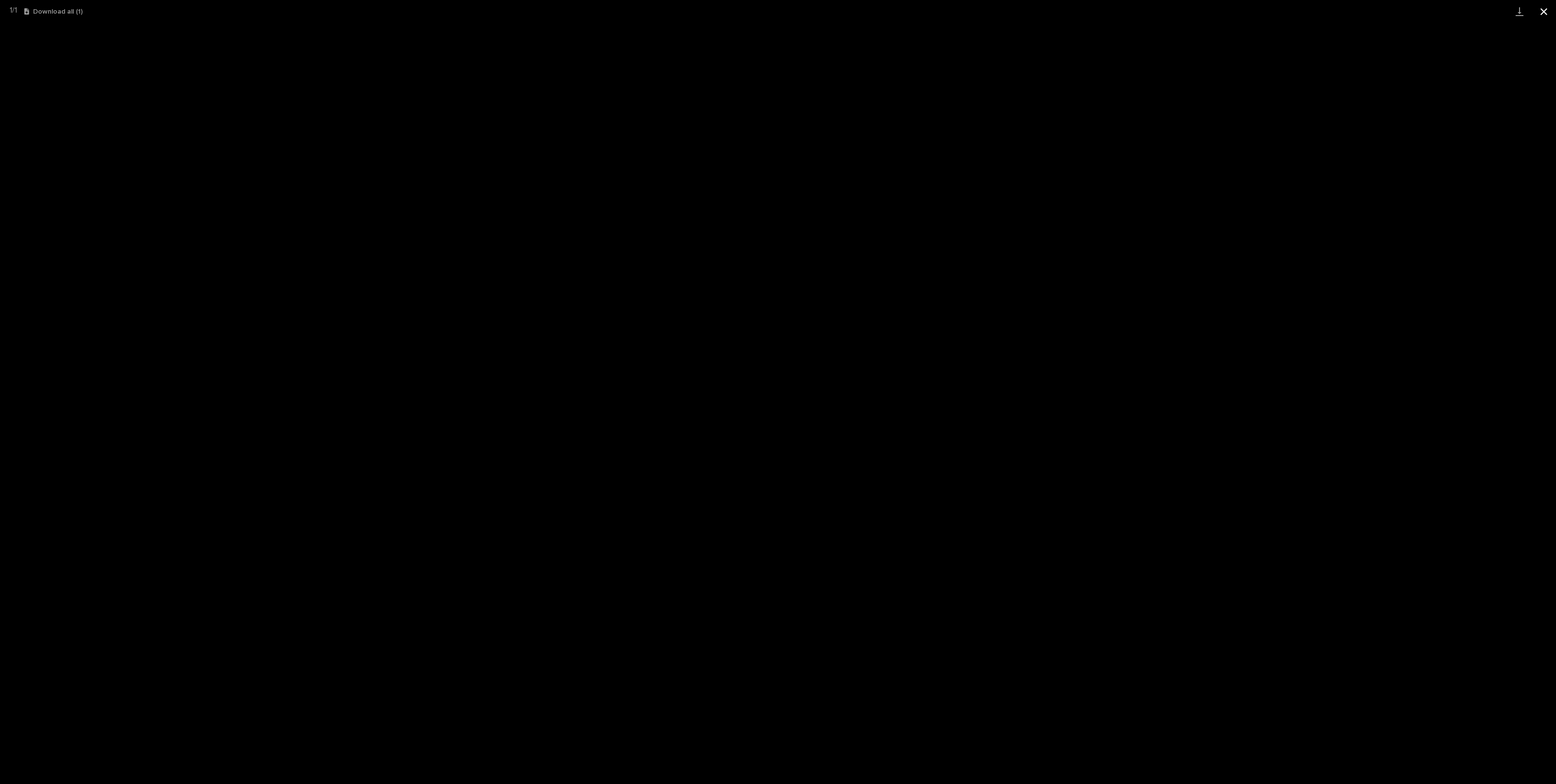
click at [1548, 11] on button "Close gallery" at bounding box center [1544, 11] width 24 height 23
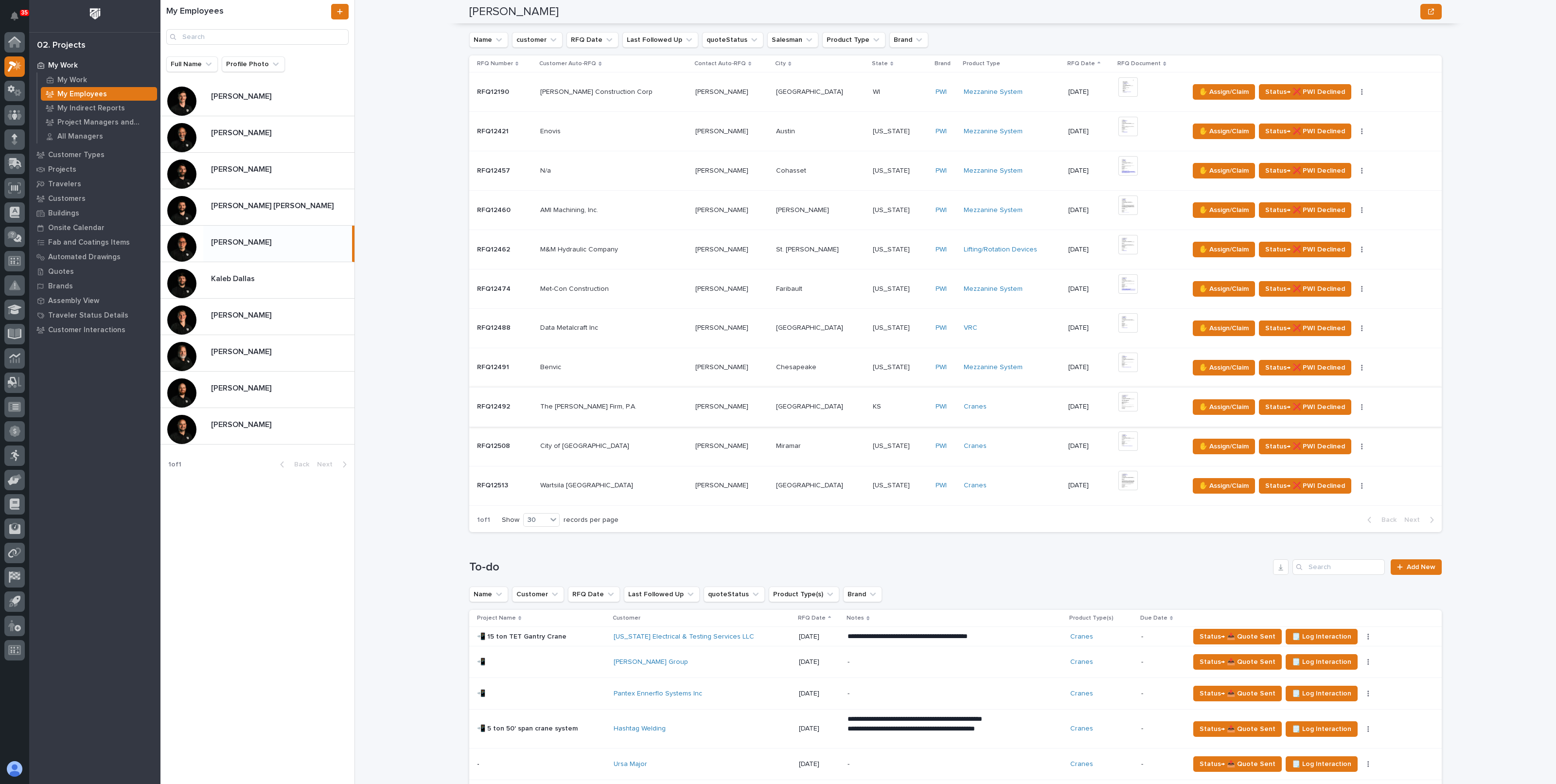
click at [1119, 399] on img at bounding box center [1128, 402] width 19 height 19
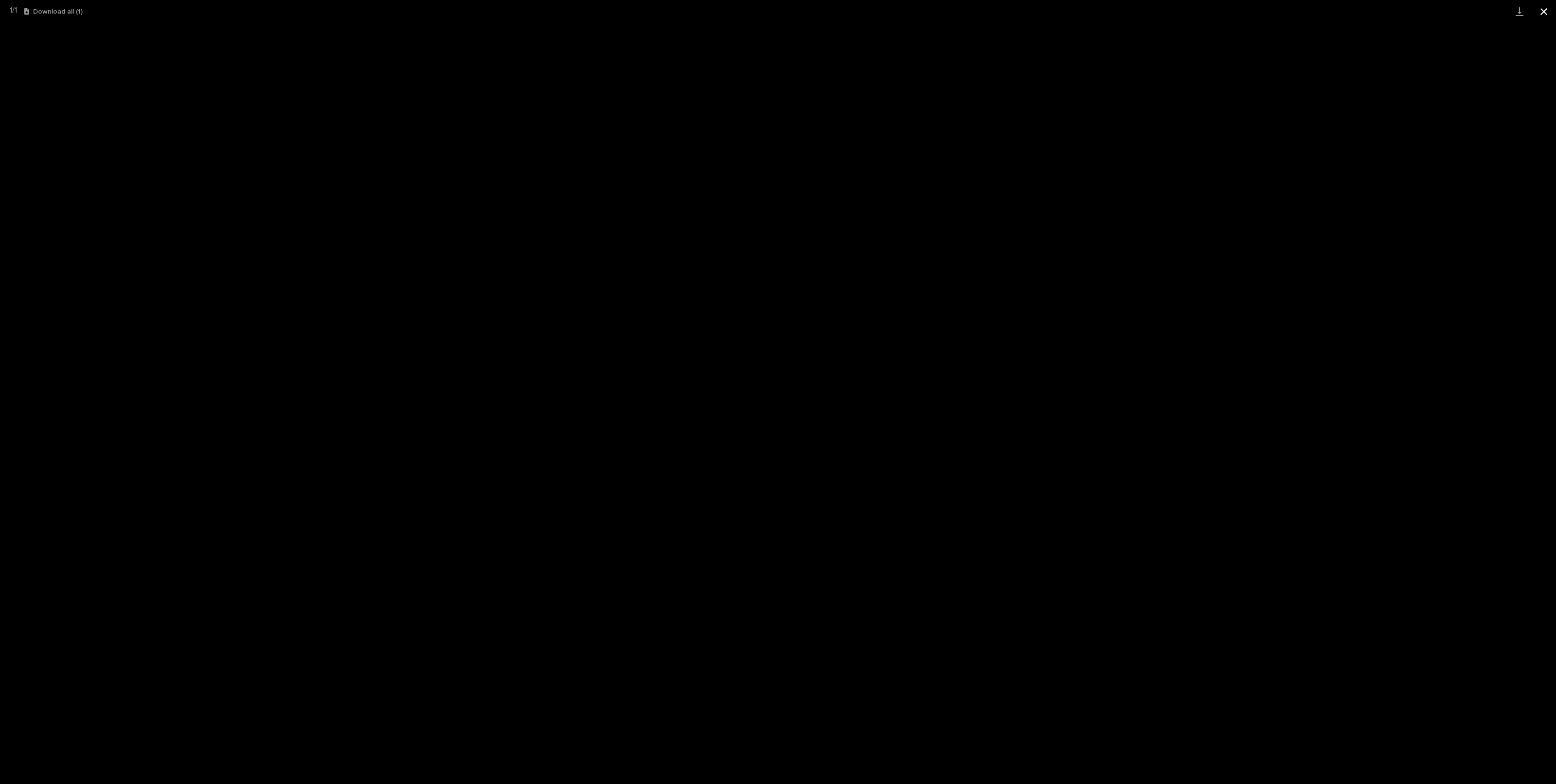
click at [1542, 14] on button "Close gallery" at bounding box center [1544, 11] width 24 height 23
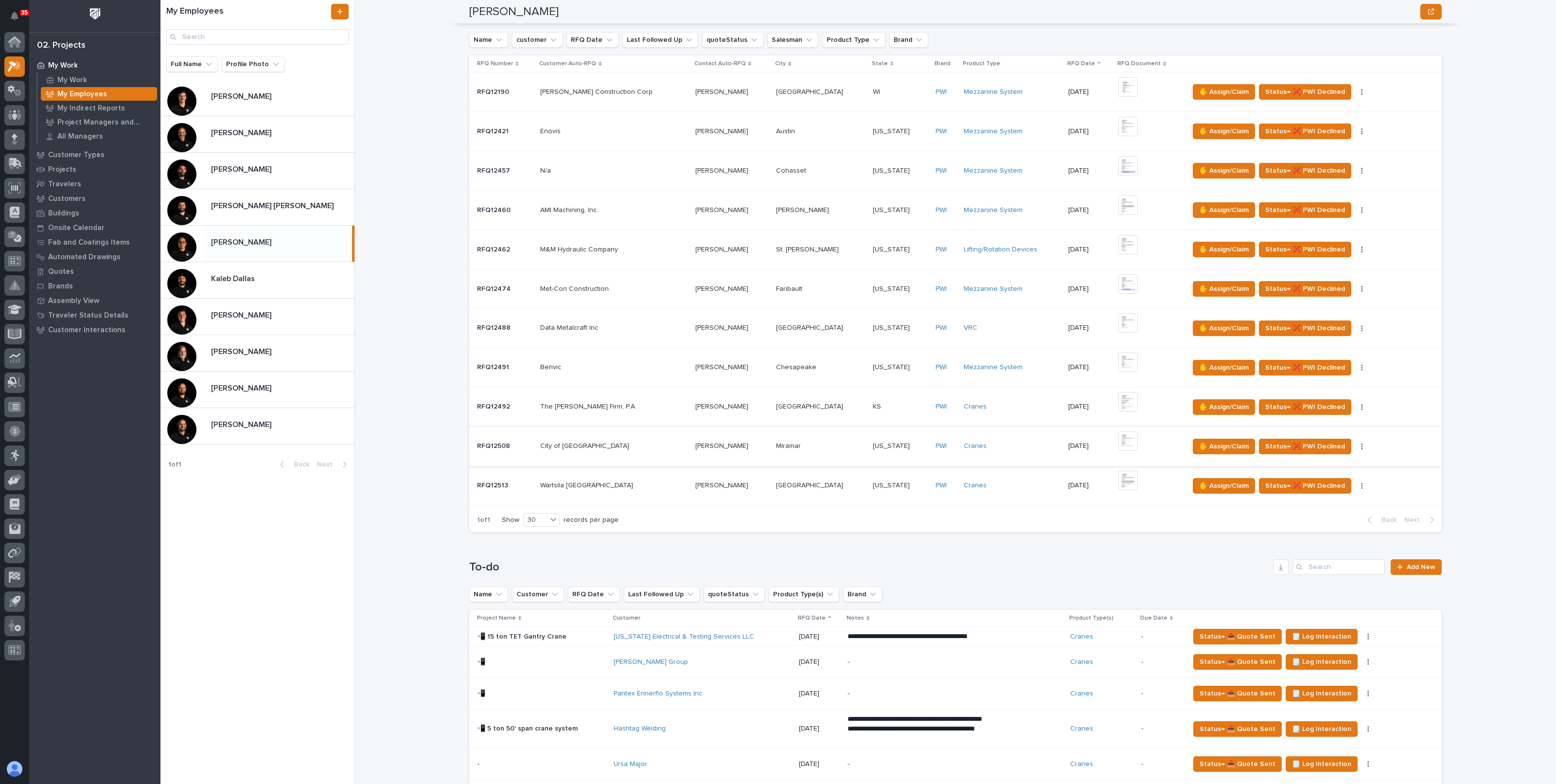
click at [1119, 435] on img at bounding box center [1128, 441] width 19 height 19
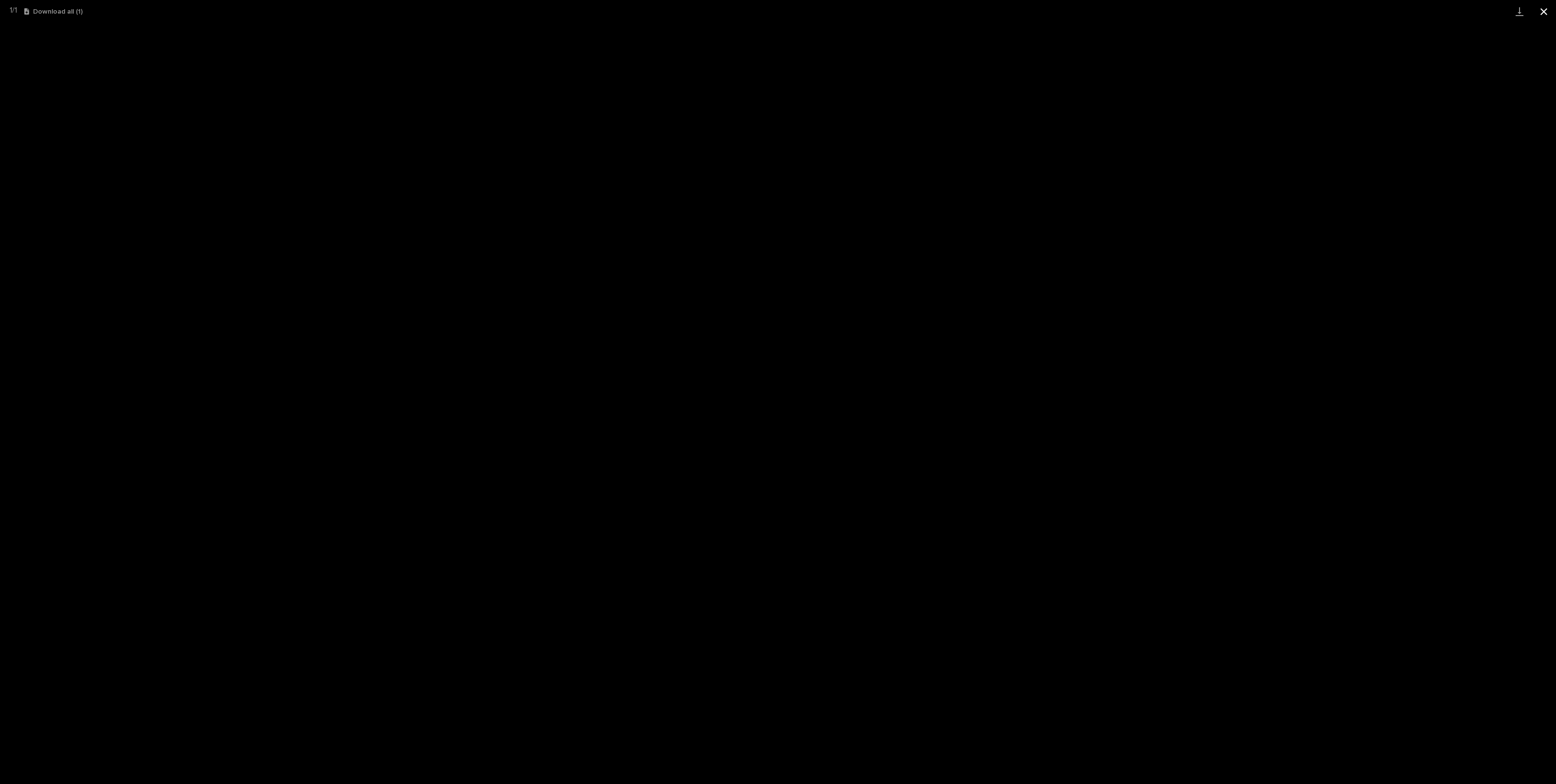
click at [1540, 13] on button "Close gallery" at bounding box center [1544, 11] width 24 height 23
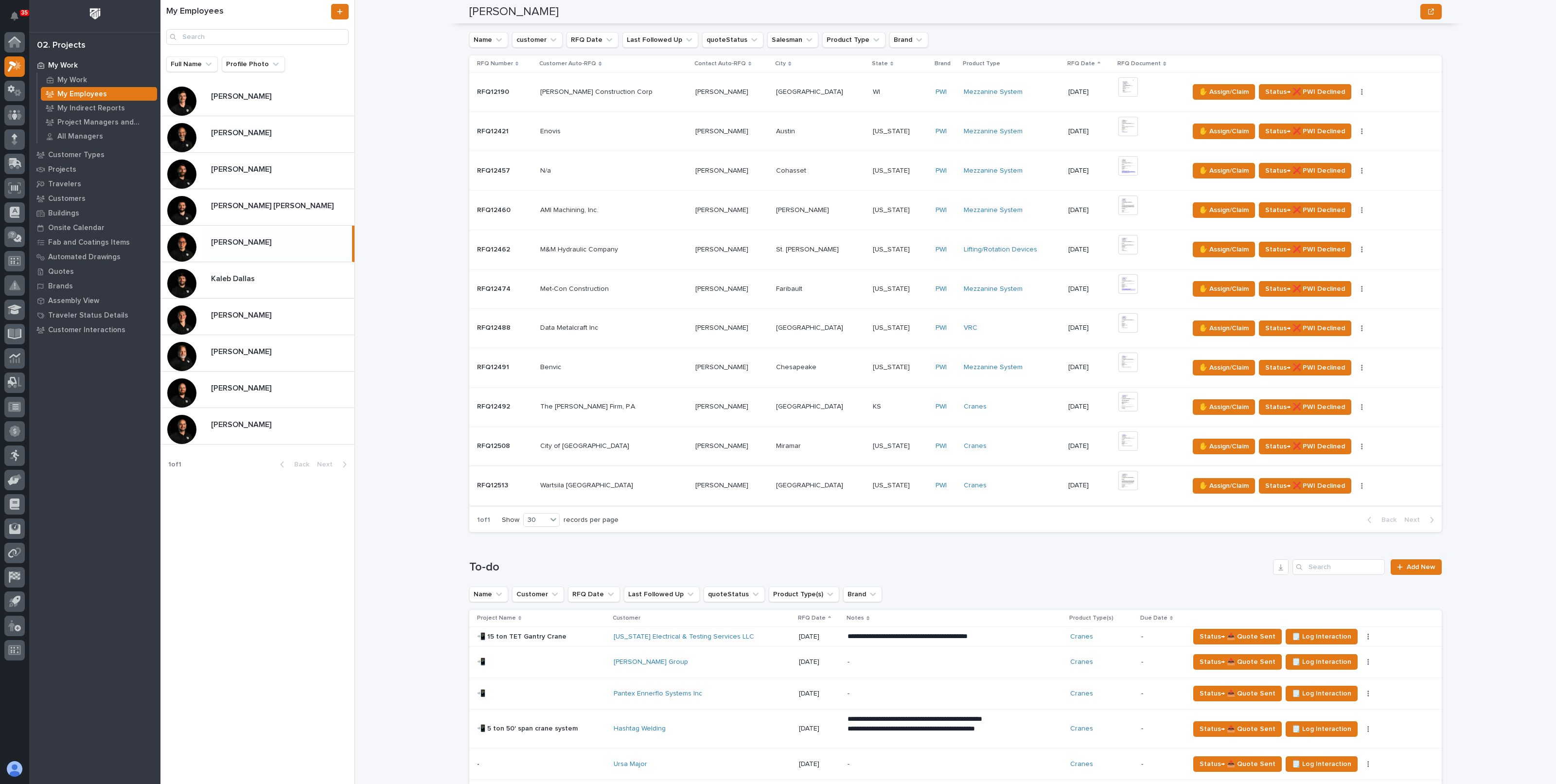
click at [1119, 478] on img at bounding box center [1128, 480] width 19 height 19
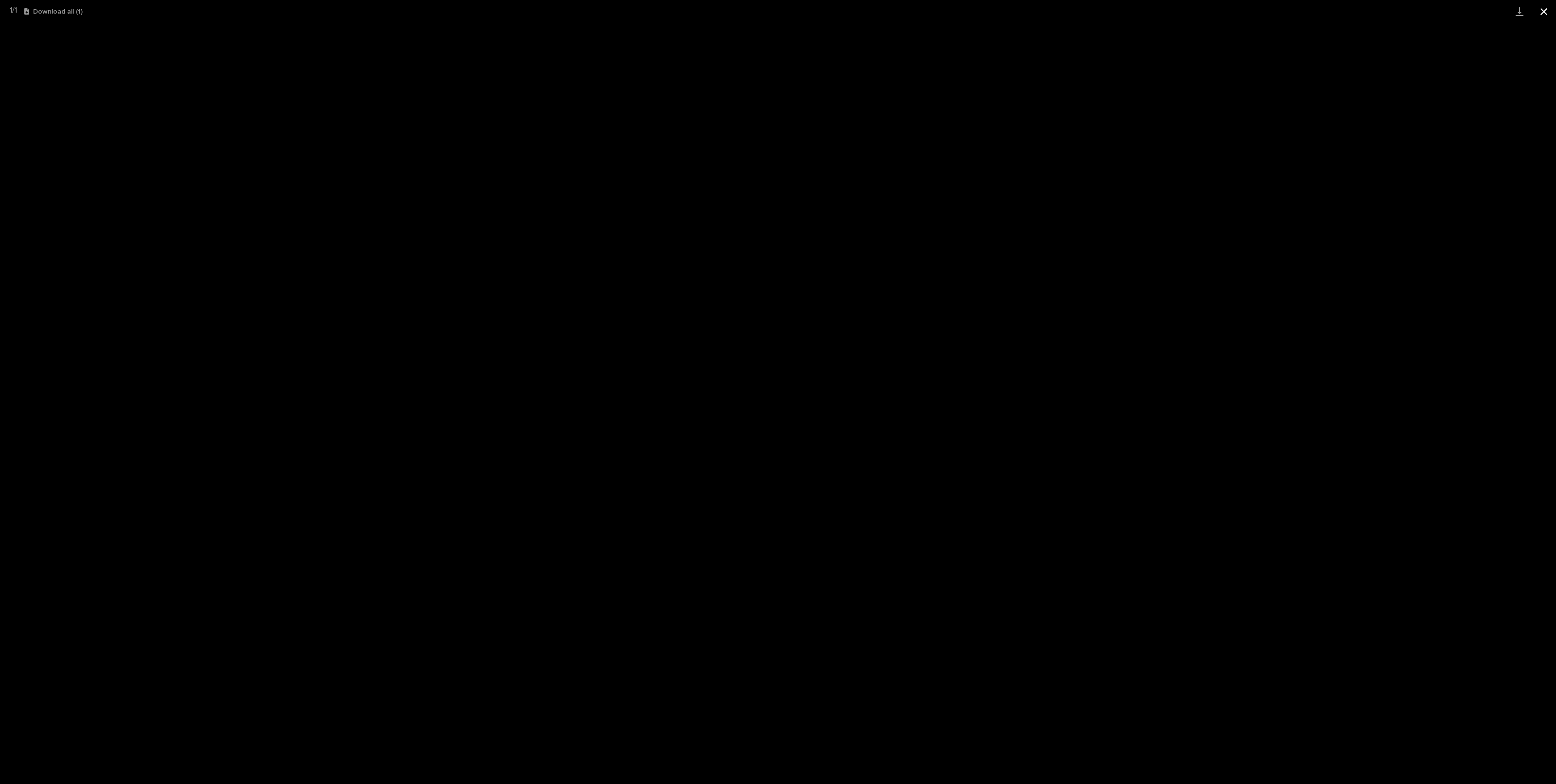
click at [1552, 10] on button "Close gallery" at bounding box center [1544, 11] width 24 height 23
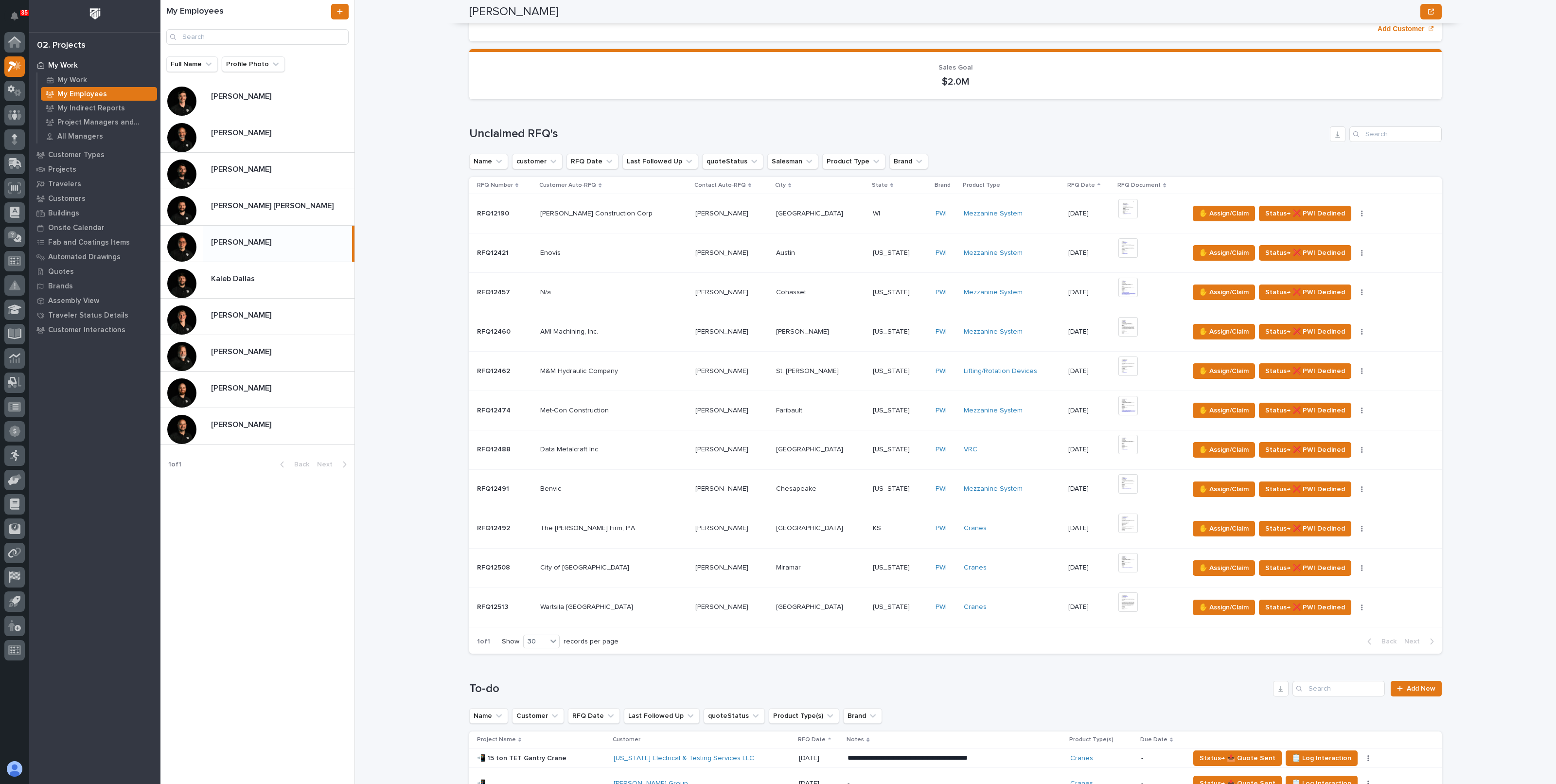
scroll to position [182, 0]
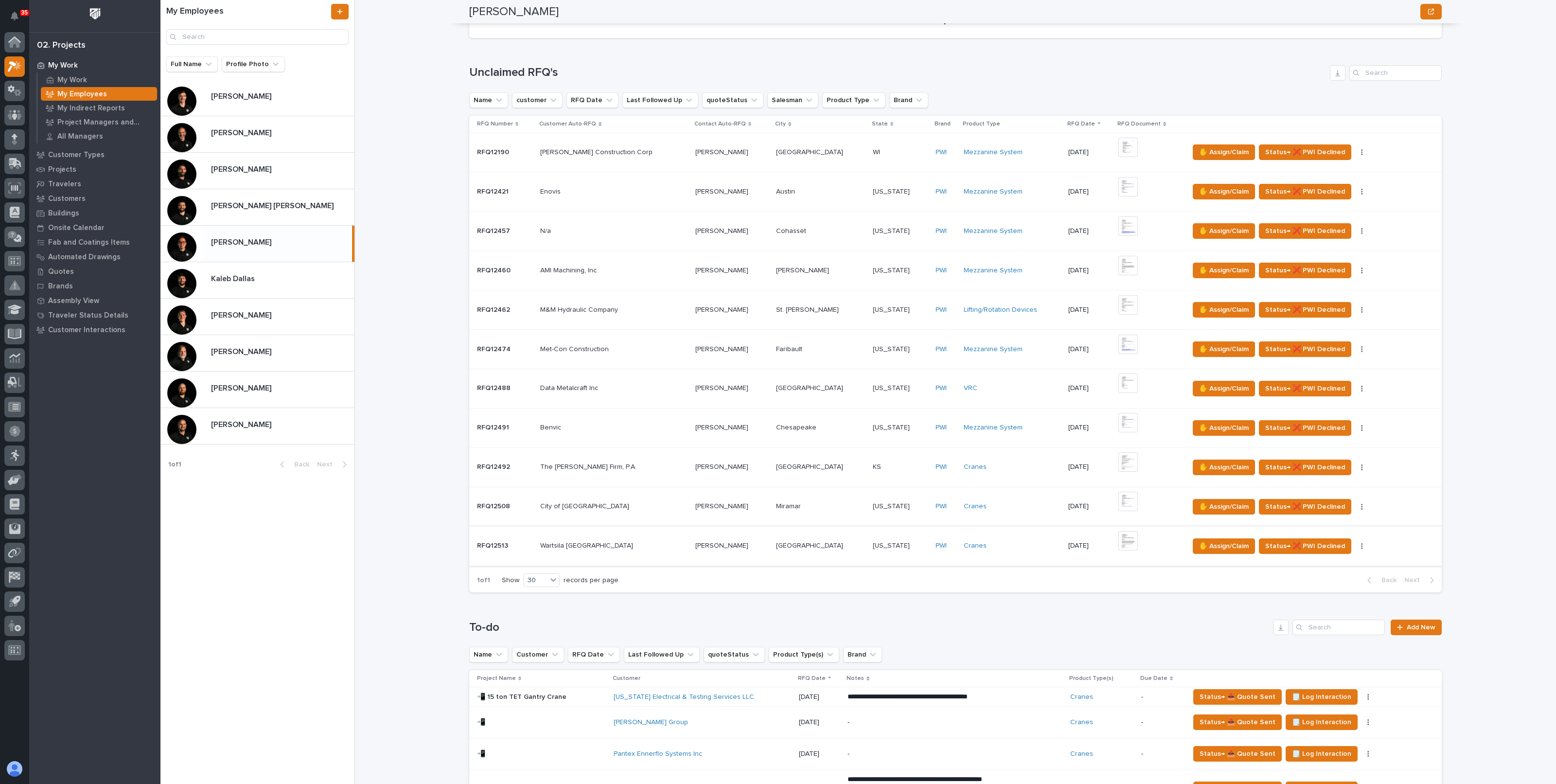
click at [1119, 538] on img at bounding box center [1128, 541] width 19 height 19
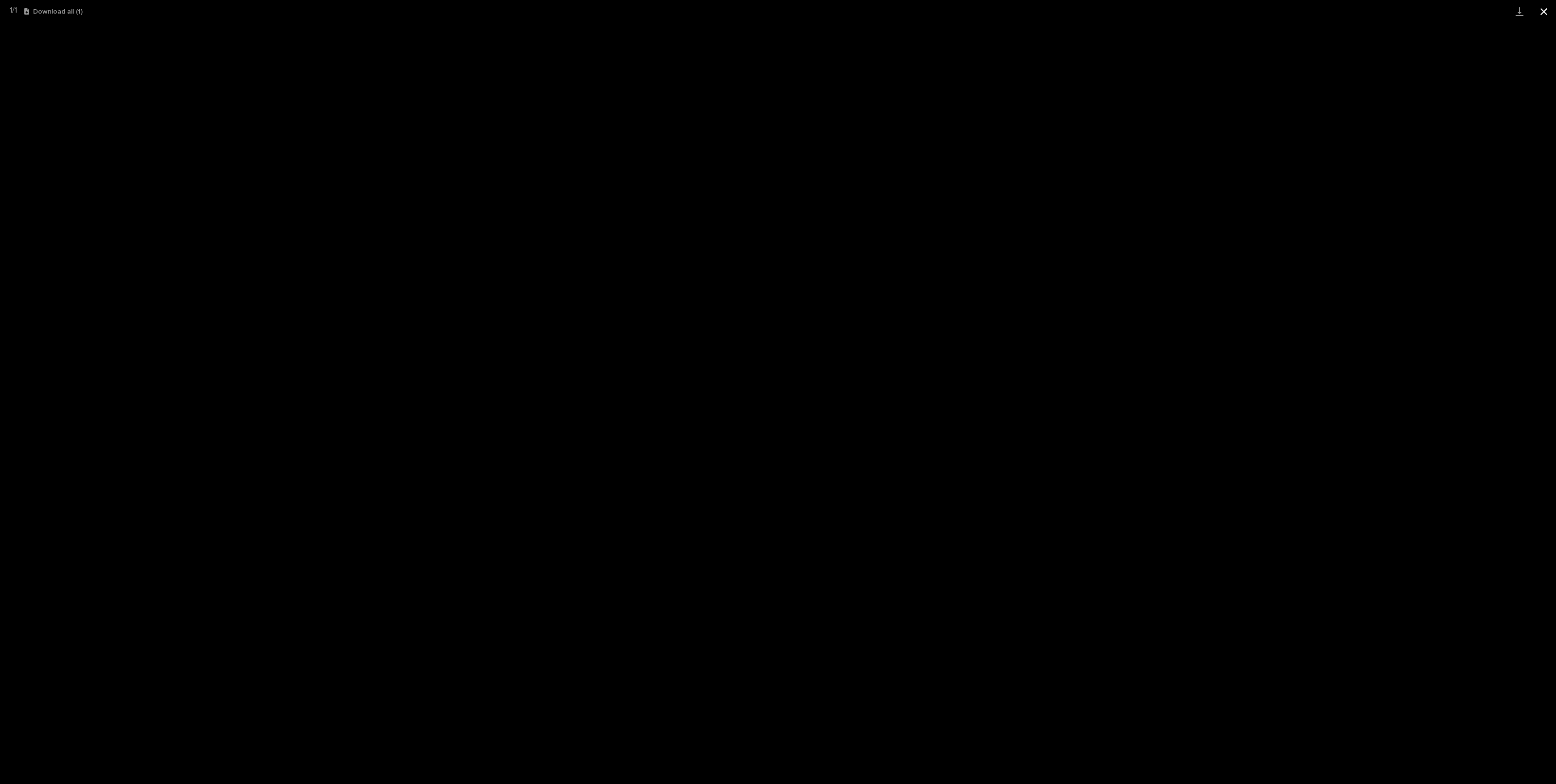
click at [1547, 12] on button "Close gallery" at bounding box center [1544, 11] width 24 height 23
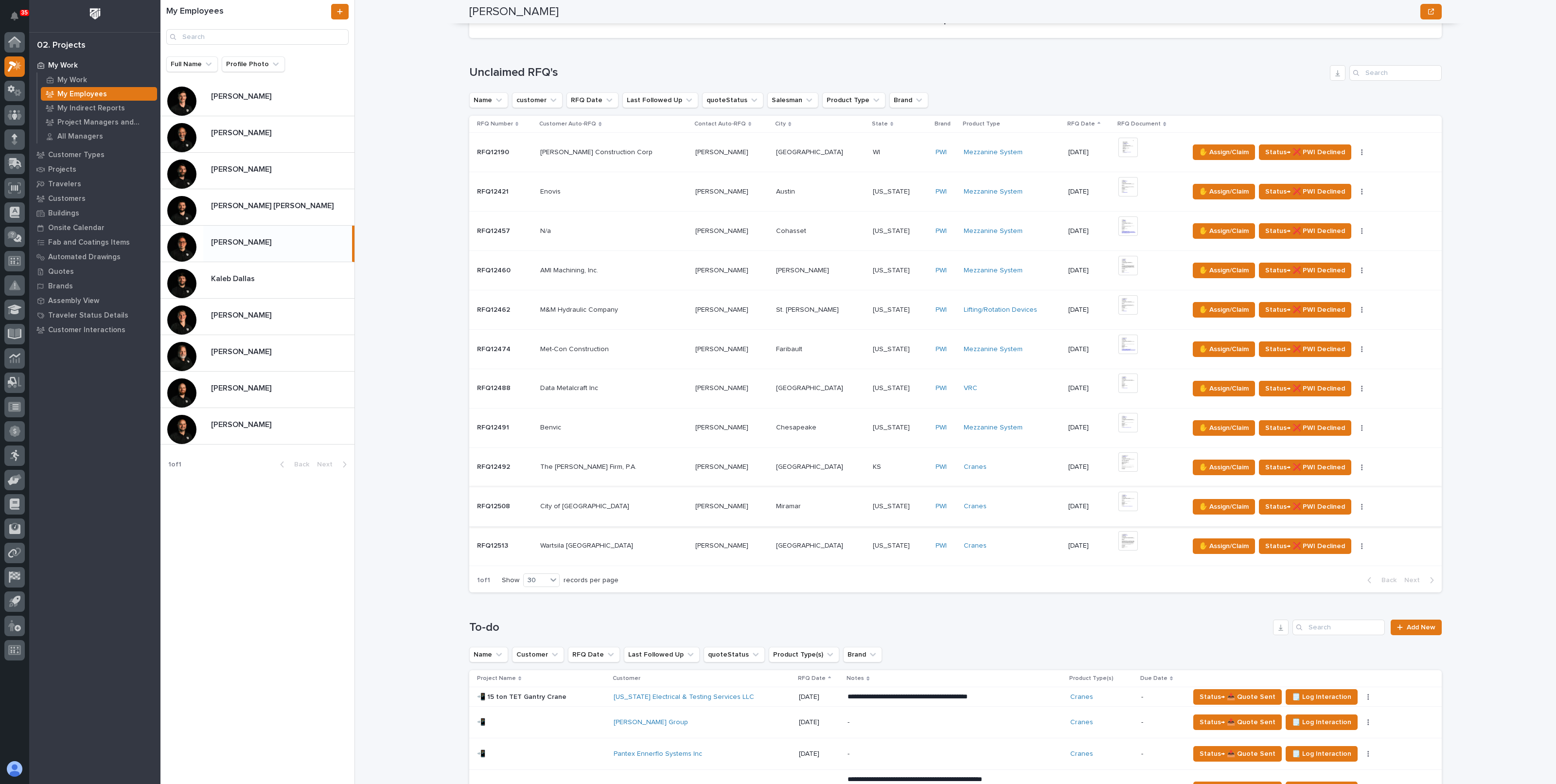
click at [1119, 500] on img at bounding box center [1128, 501] width 19 height 19
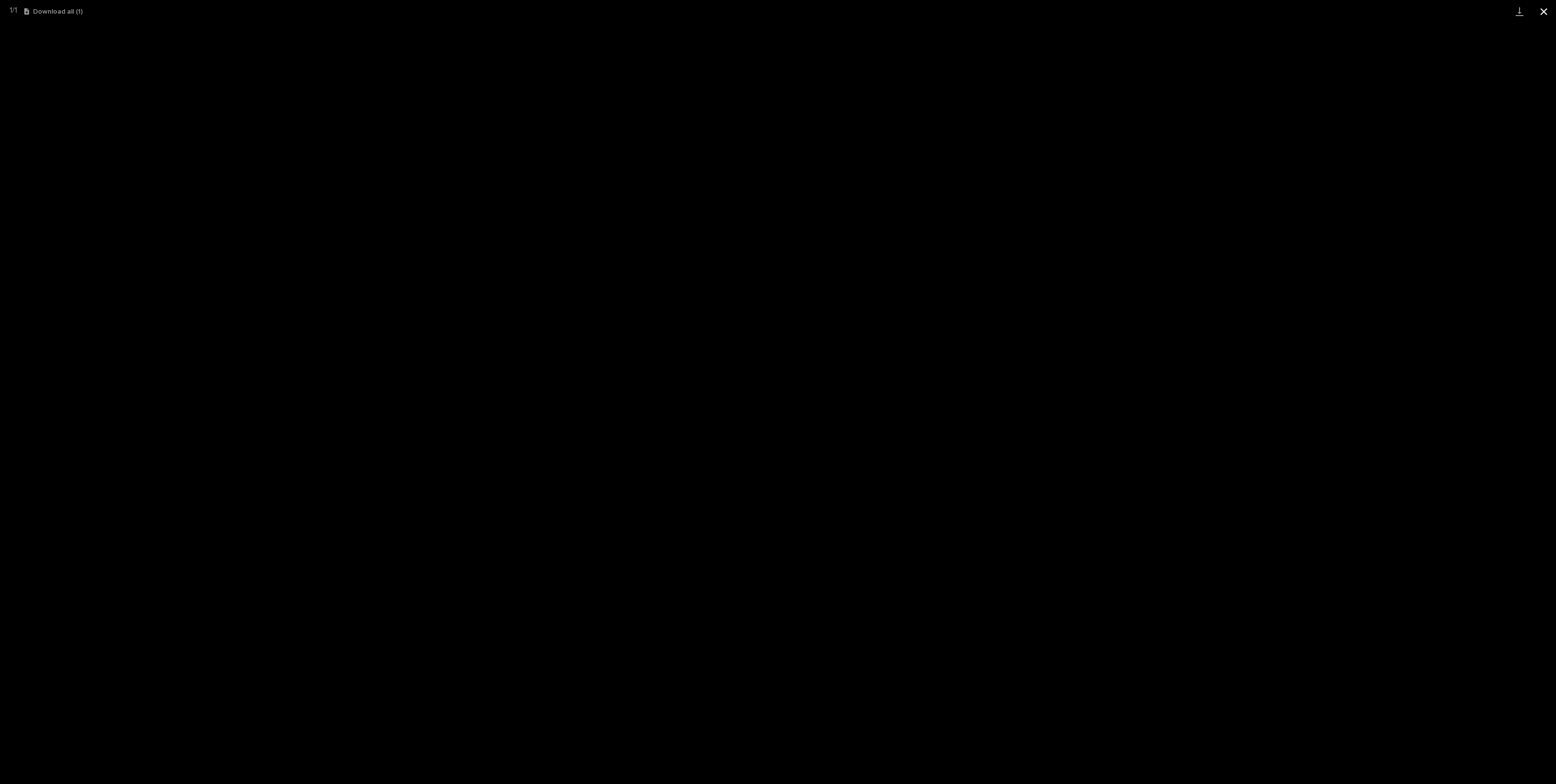
click at [1546, 8] on button "Close gallery" at bounding box center [1544, 11] width 24 height 23
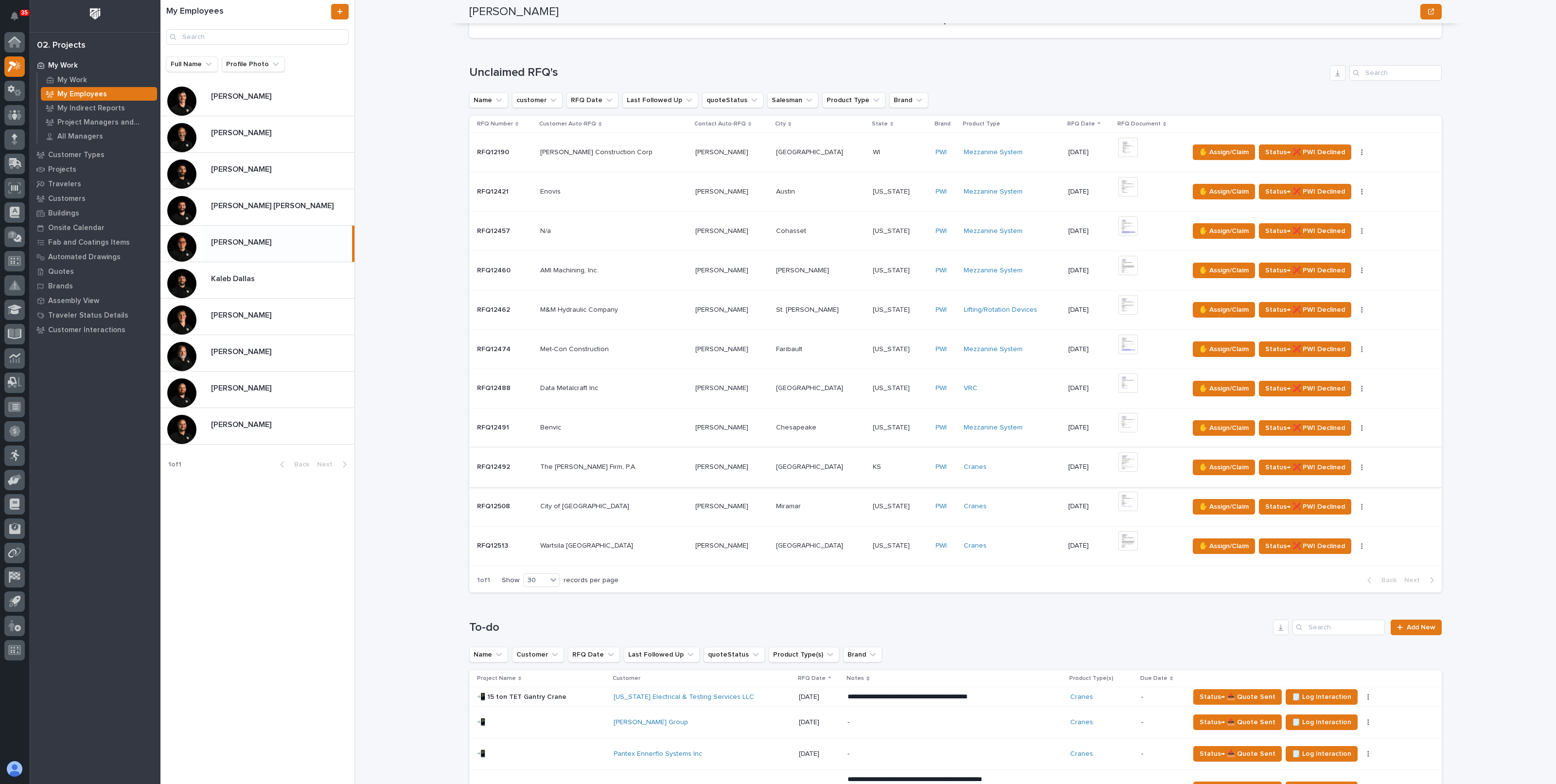
click at [1119, 459] on img at bounding box center [1128, 462] width 19 height 19
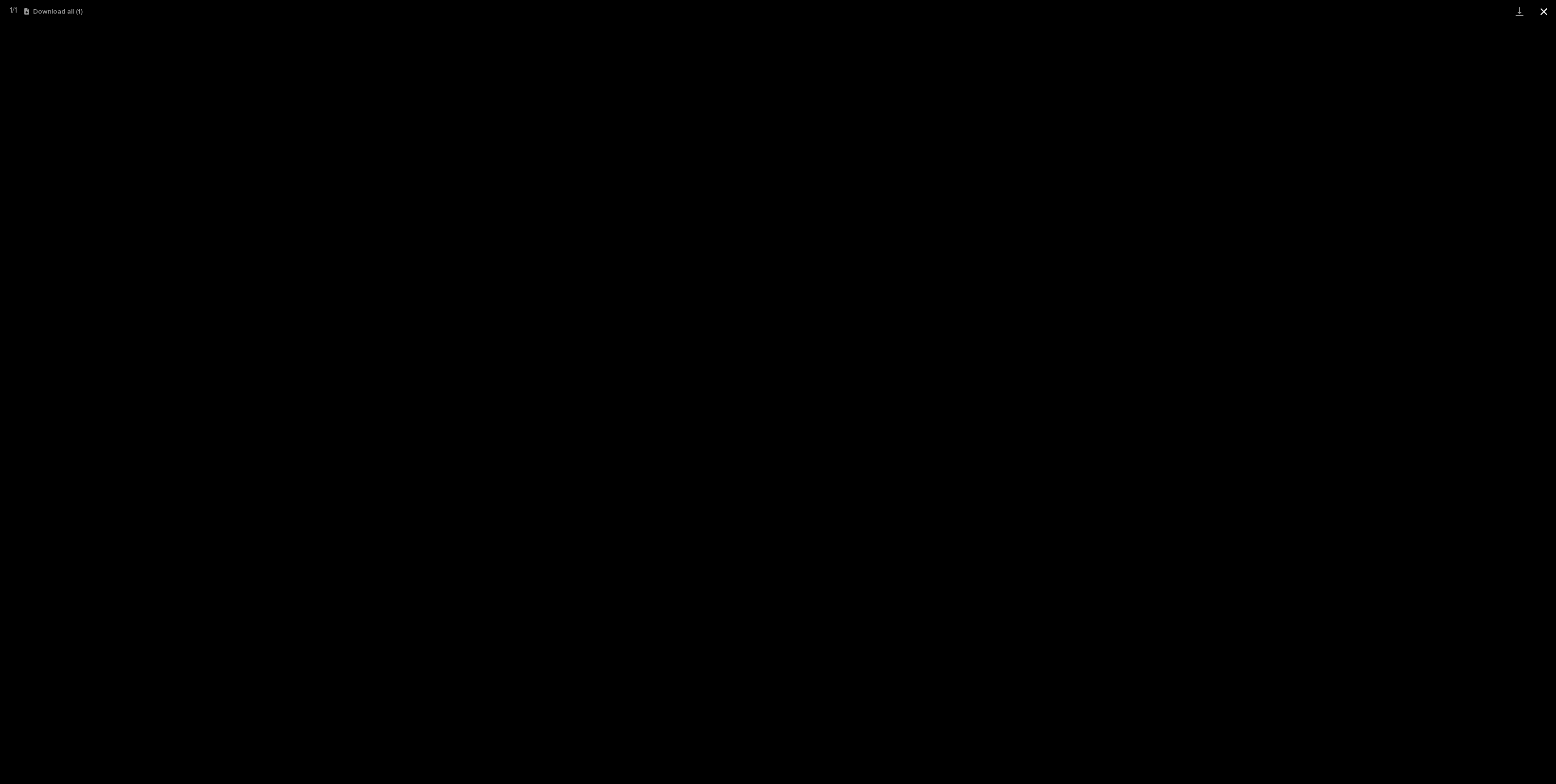
click at [1545, 13] on button "Close gallery" at bounding box center [1544, 11] width 24 height 23
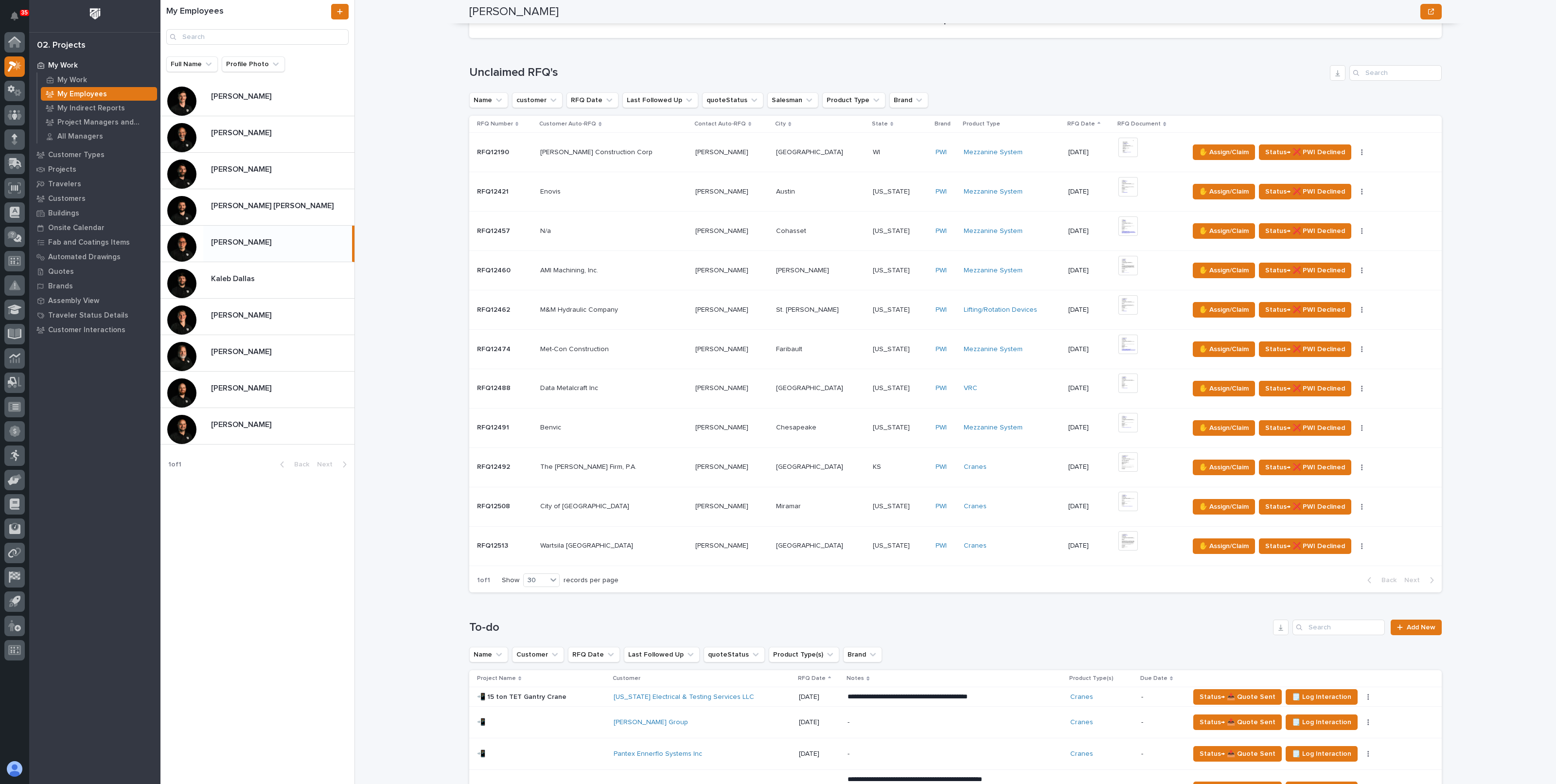
click at [427, 451] on div "My Work My Employees Derek Lenhart Derek Lenhart National Sales Sorry, there wa…" at bounding box center [961, 392] width 1189 height 784
click at [405, 480] on div "My Work My Employees Derek Lenhart Derek Lenhart National Sales Sorry, there wa…" at bounding box center [961, 392] width 1189 height 784
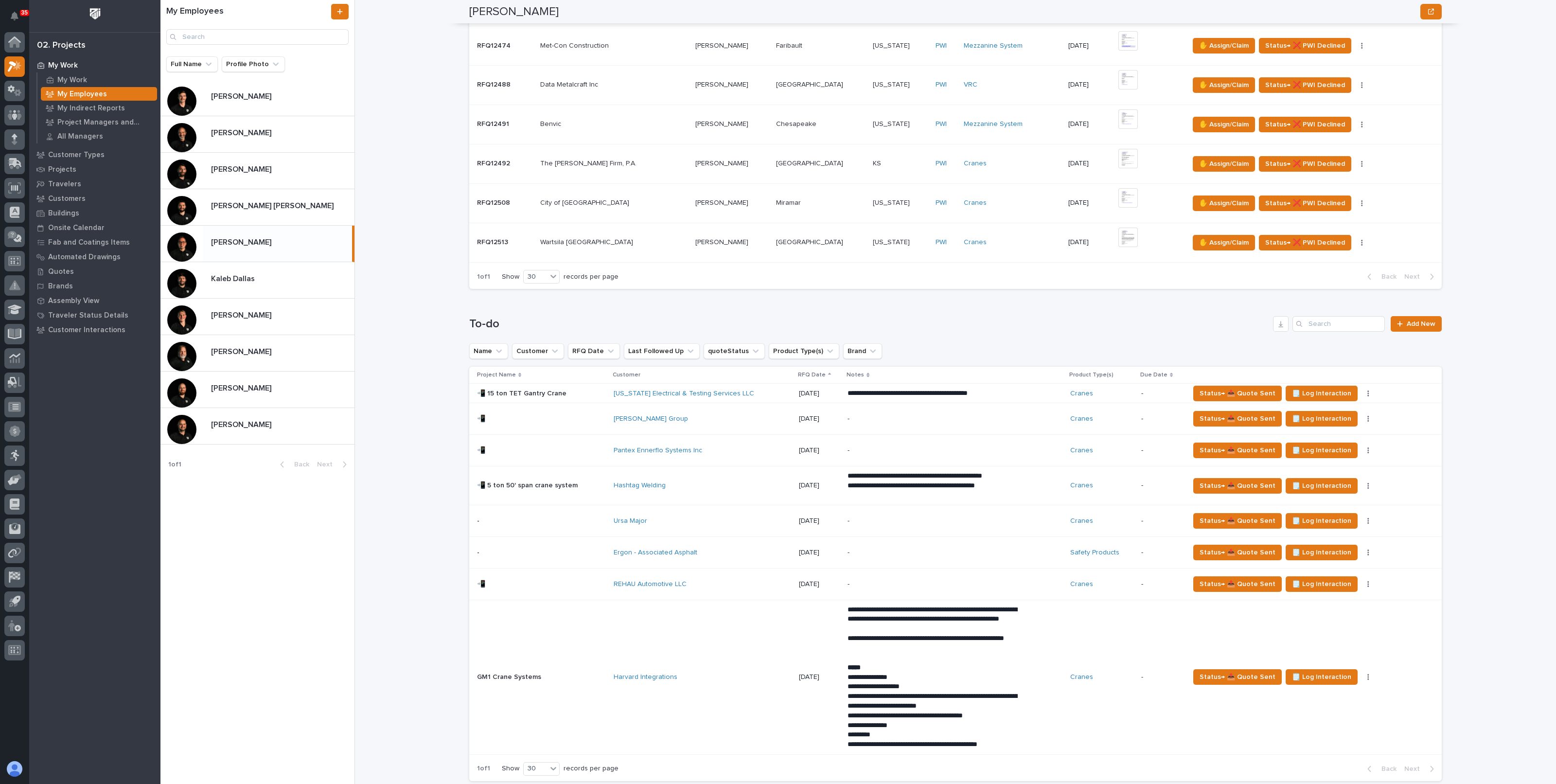
scroll to position [0, 0]
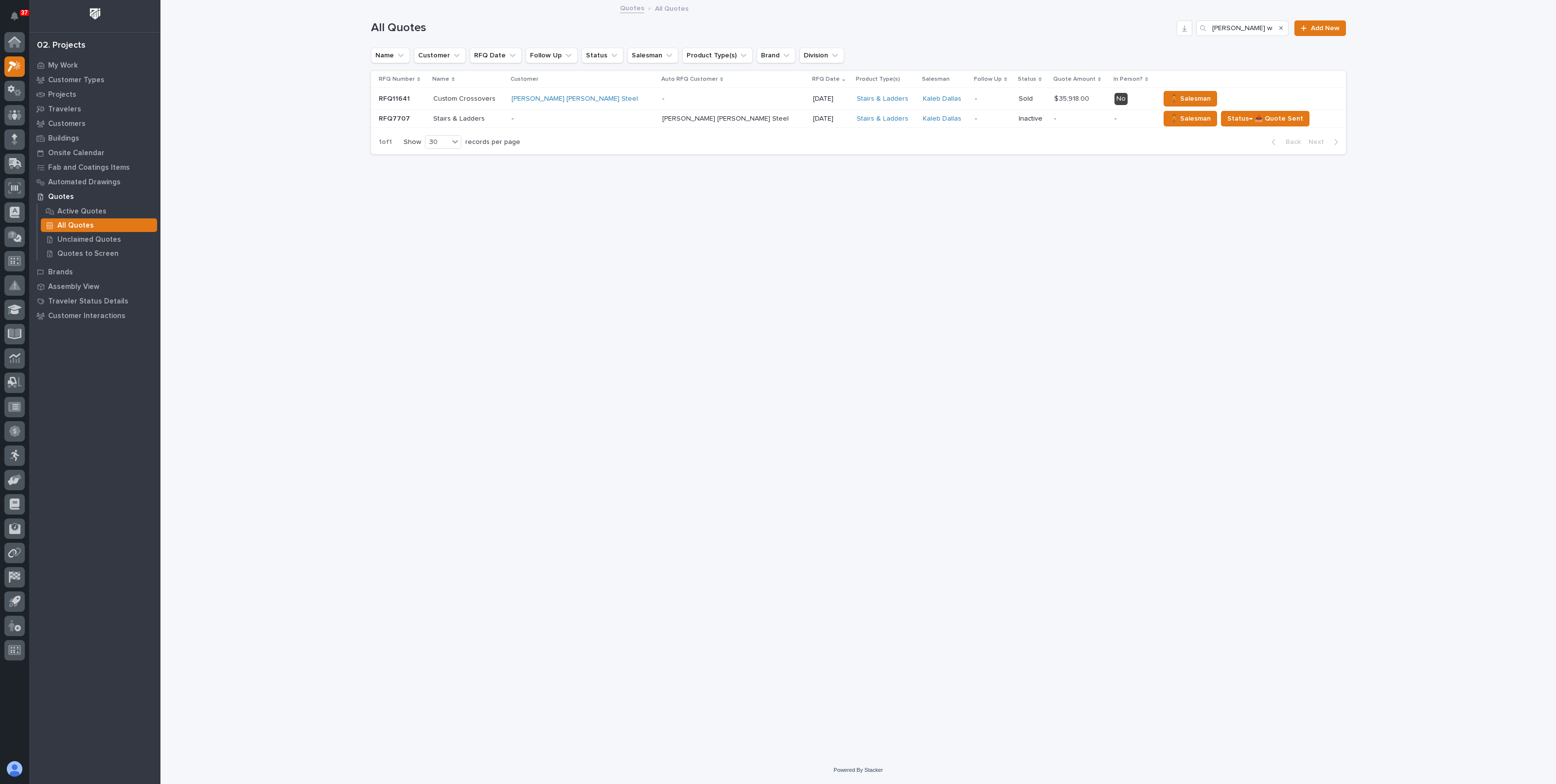
click at [1282, 29] on icon "Search" at bounding box center [1281, 28] width 4 height 6
paste input "Falcon Steel inc"
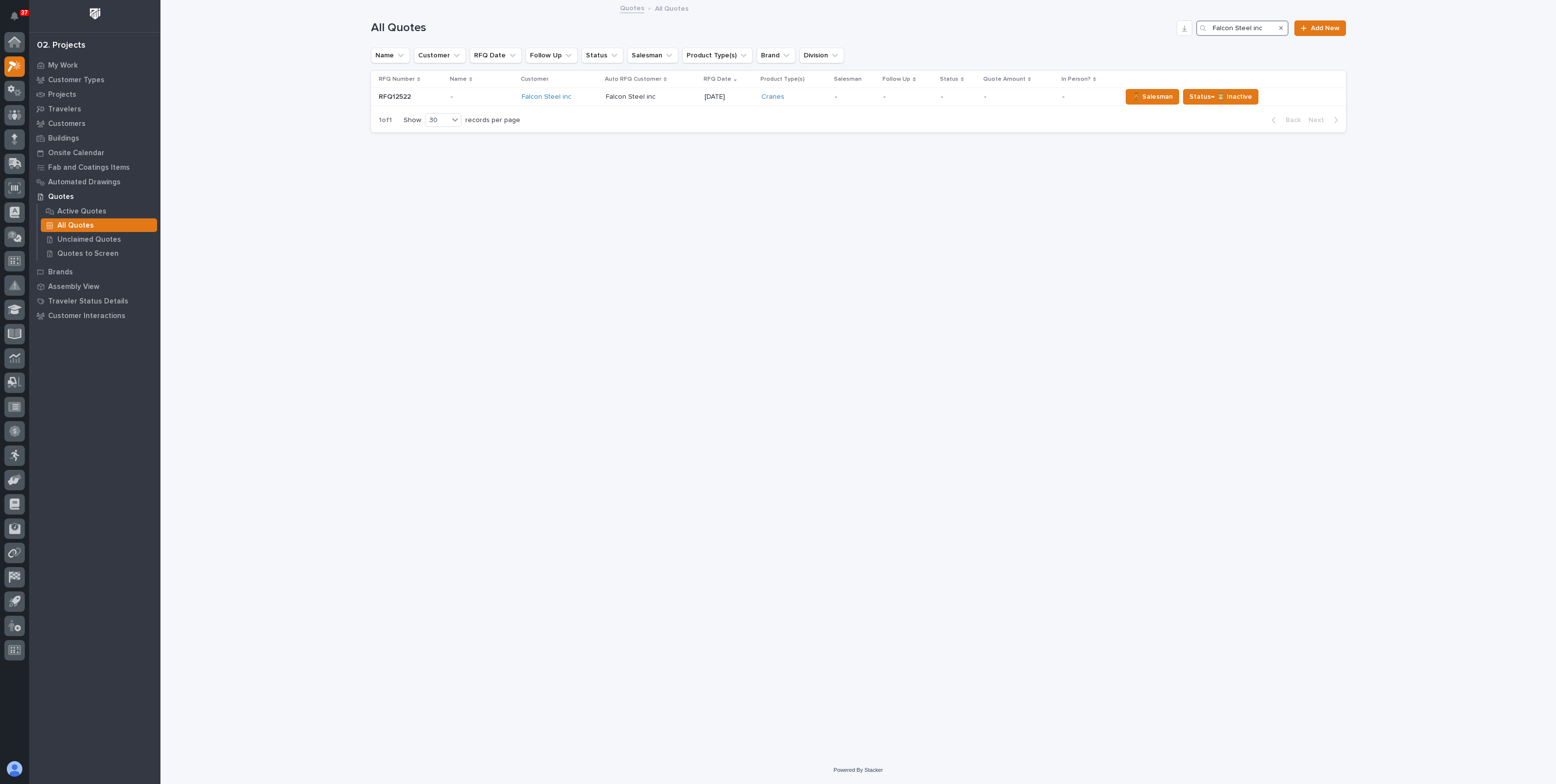
type input "Falcon Steel inc"
click at [301, 94] on div "Loading... Saving… Loading... Saving… All Quotes Falcon Steel inc Add New Name …" at bounding box center [858, 379] width 1395 height 755
click at [68, 91] on p "Projects" at bounding box center [62, 95] width 28 height 8
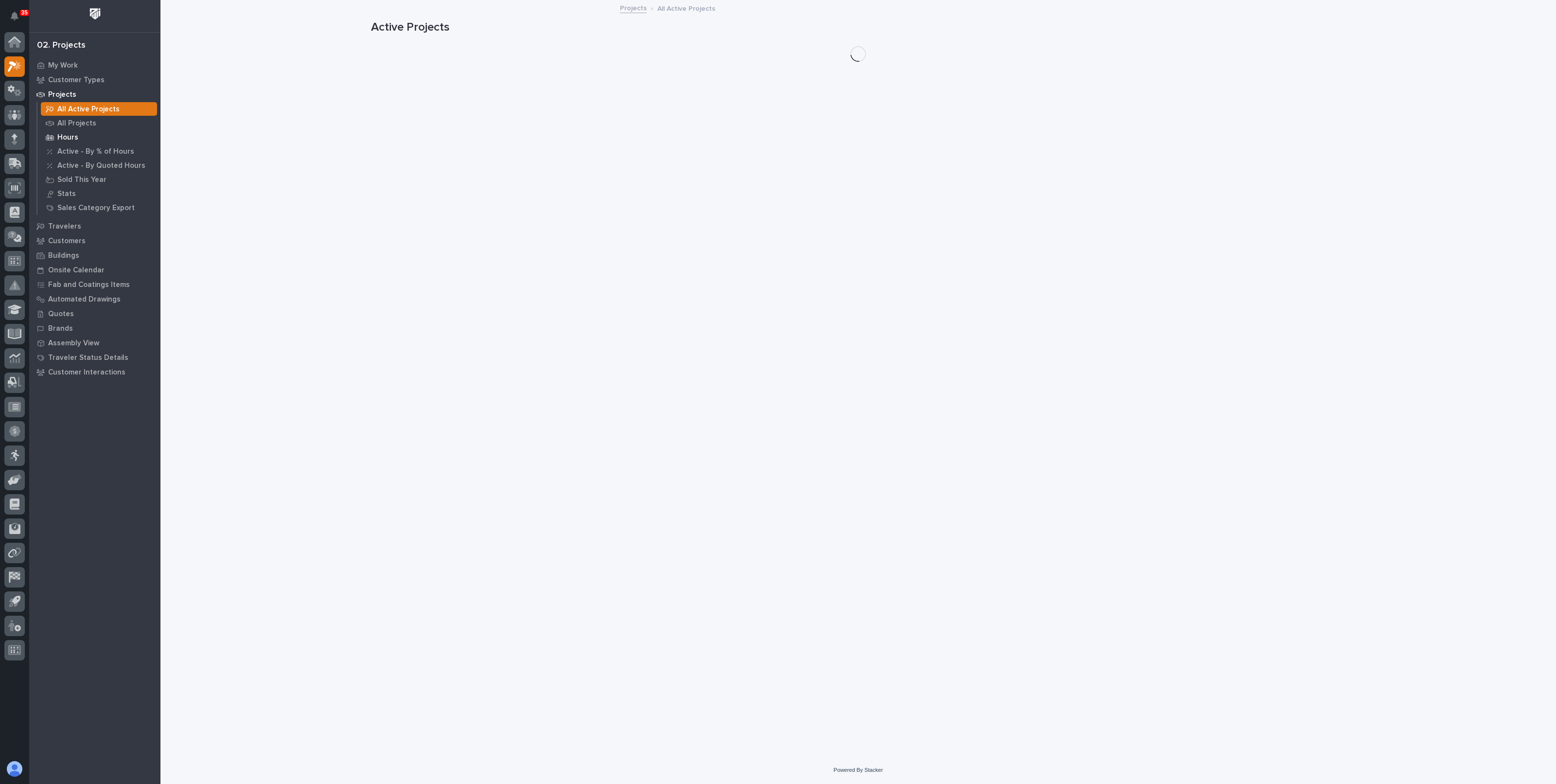
click at [74, 135] on p "Hours" at bounding box center [68, 138] width 21 height 8
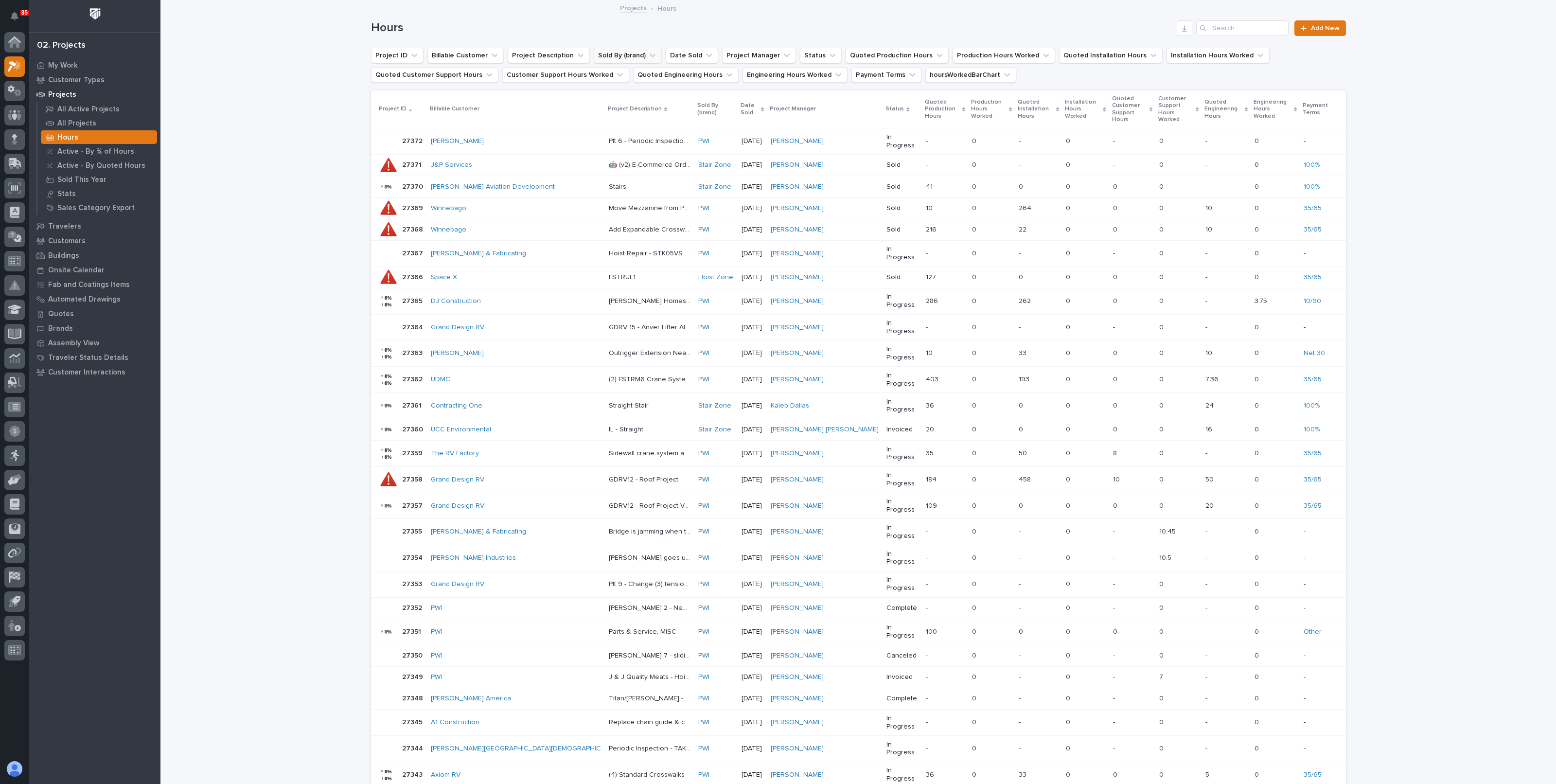
click at [649, 54] on icon "Sold By (brand)" at bounding box center [652, 56] width 6 height 4
click at [605, 188] on p "Stair Zone" at bounding box center [646, 187] width 103 height 7
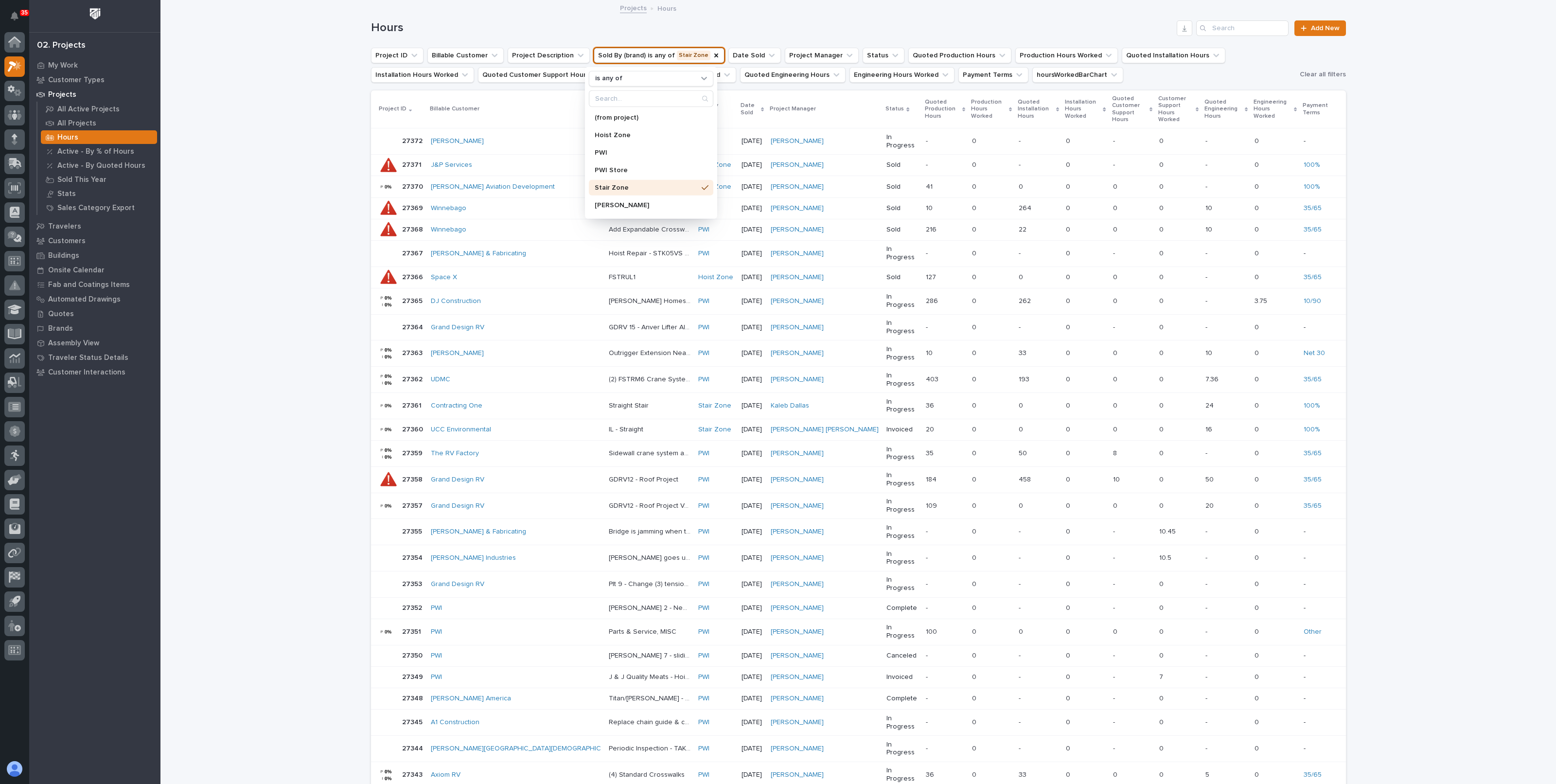
click at [724, 28] on h1 "Hours" at bounding box center [772, 28] width 802 height 14
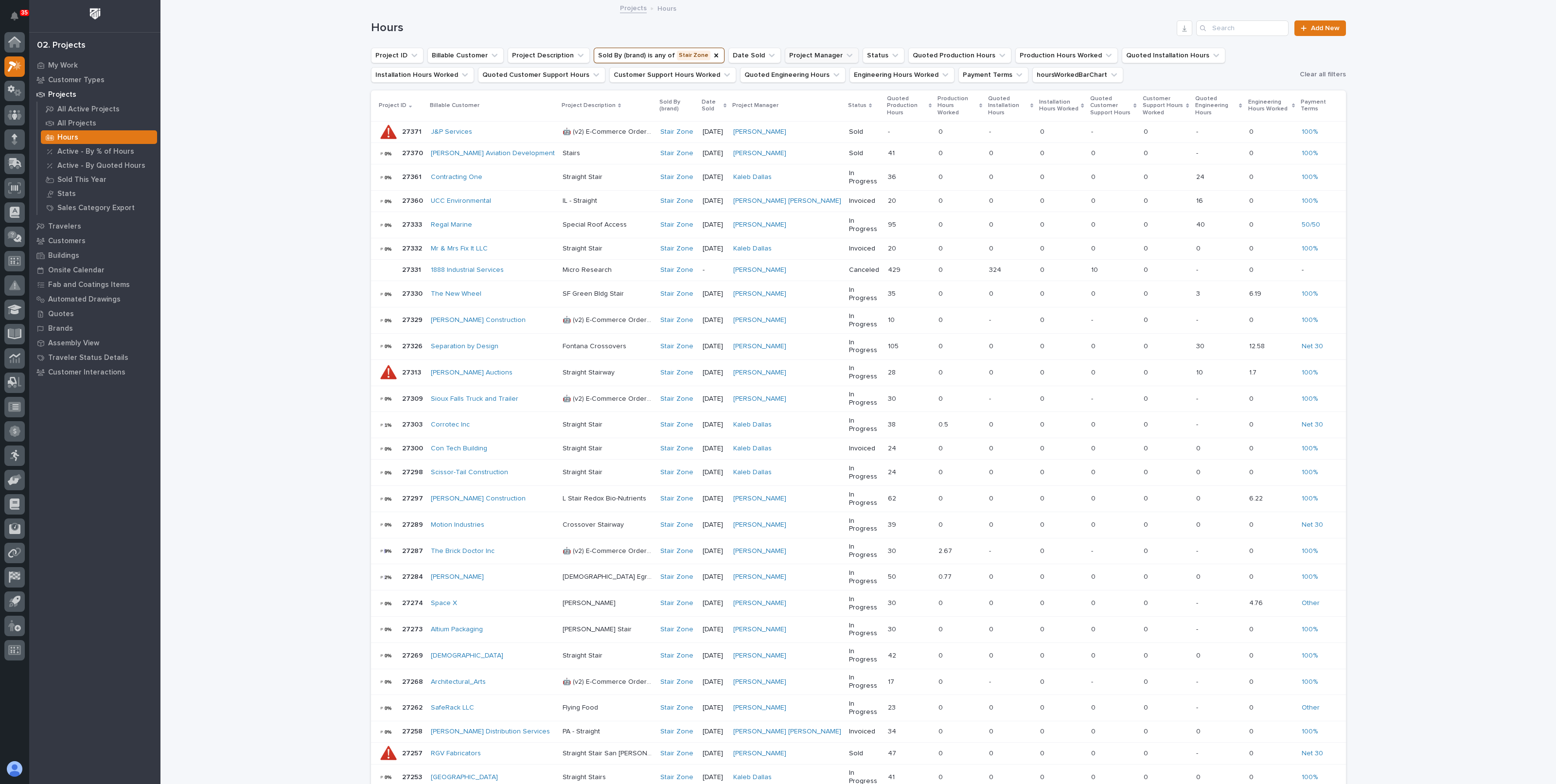
click at [803, 54] on button "Project Manager" at bounding box center [821, 56] width 74 height 16
click at [799, 74] on div "is any of" at bounding box center [831, 79] width 115 height 10
click at [794, 149] on p "is not" at bounding box center [832, 152] width 102 height 7
click at [800, 103] on input "Search" at bounding box center [837, 99] width 131 height 16
type input "mich"
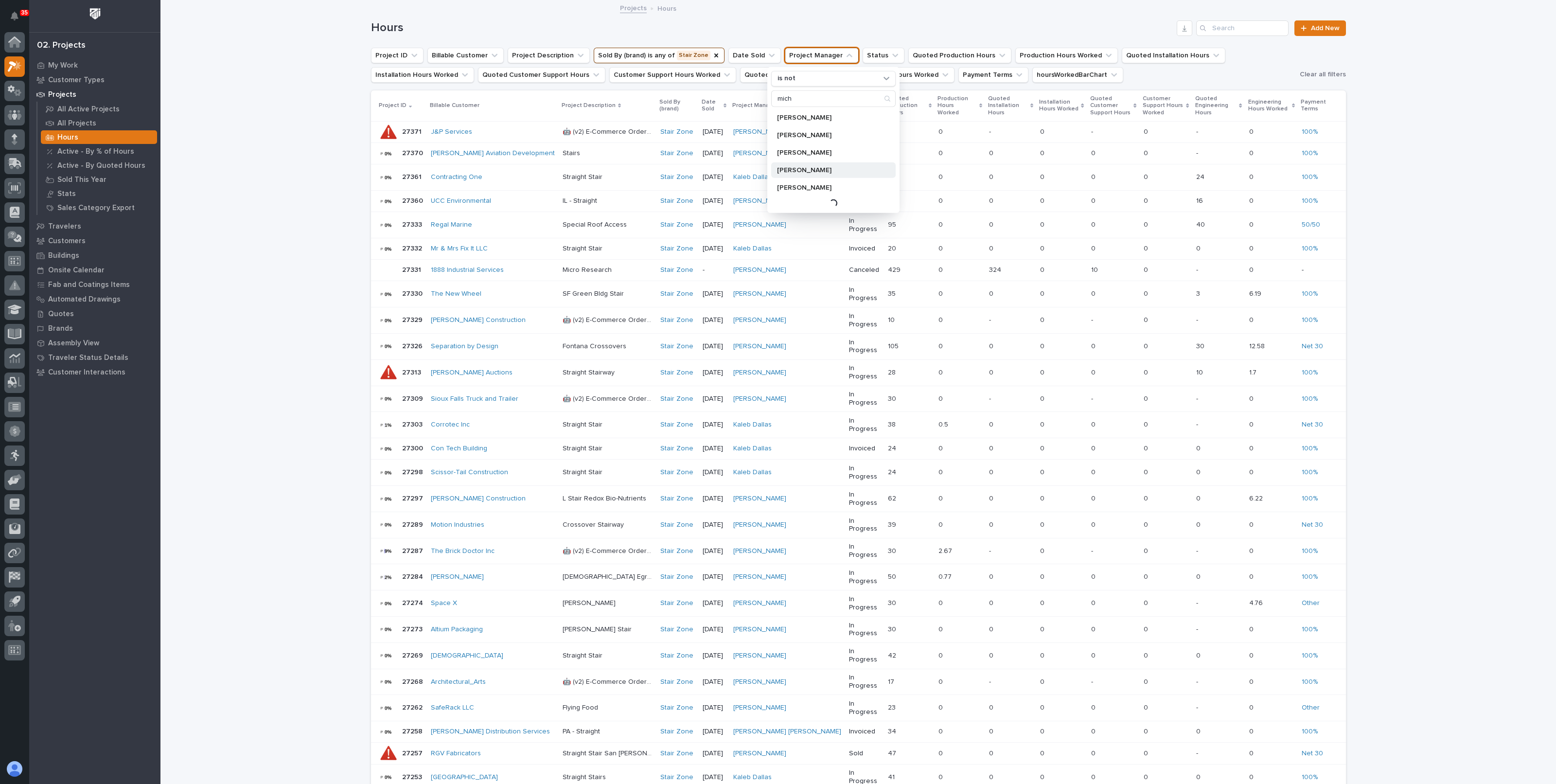
click at [797, 186] on p "[PERSON_NAME]" at bounding box center [828, 187] width 103 height 7
click at [879, 29] on h1 "Hours" at bounding box center [772, 28] width 802 height 14
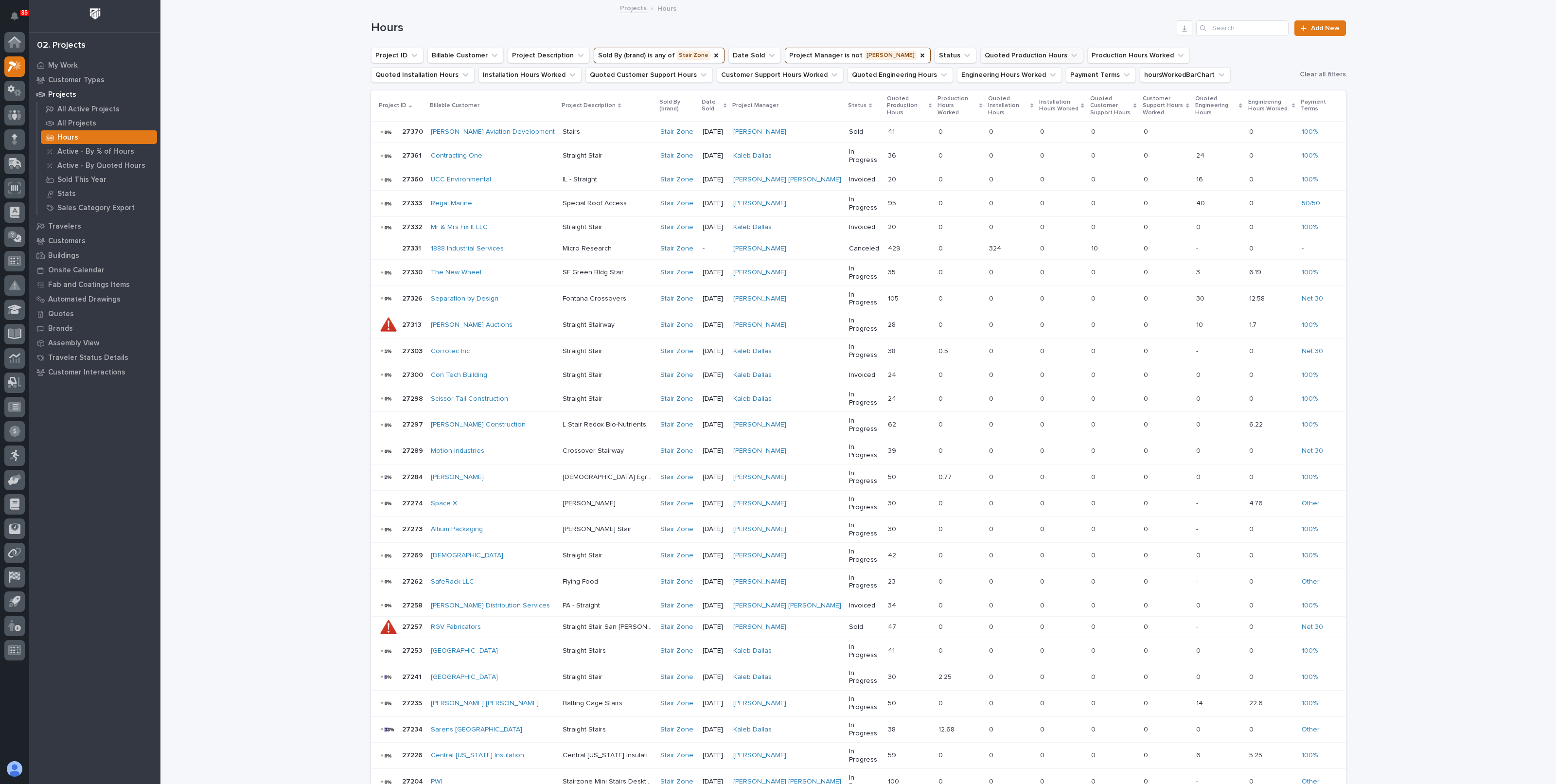
click at [1069, 57] on icon "Quoted Production Hours" at bounding box center [1074, 56] width 10 height 10
click at [1017, 56] on button "Quoted Production Hours" at bounding box center [1032, 56] width 103 height 16
click at [1177, 31] on button "button" at bounding box center [1185, 28] width 16 height 16
click at [1480, 177] on div "Loading... Saving… Loading... Saving… Hours Add New Project ID Billable Custome…" at bounding box center [858, 479] width 1395 height 956
click at [321, 183] on div "Loading... Saving… Loading... Saving… Hours Add New Project ID Billable Custome…" at bounding box center [858, 479] width 1395 height 956
